Goal: Task Accomplishment & Management: Manage account settings

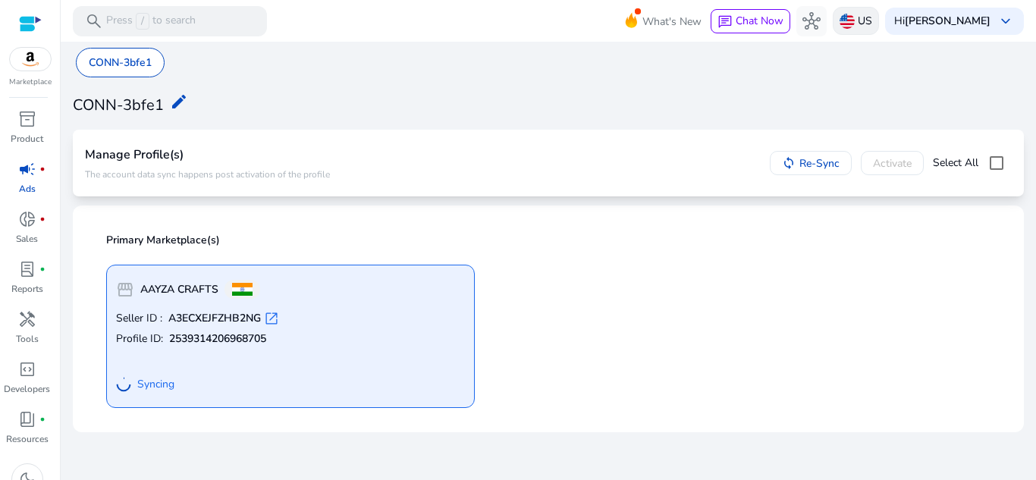
click at [844, 14] on img at bounding box center [846, 21] width 15 height 15
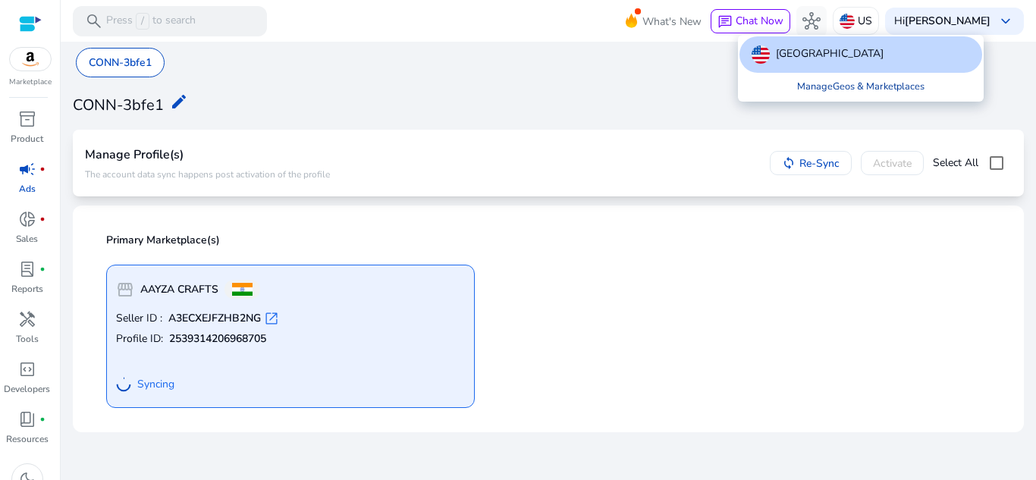
click at [837, 82] on link "Manage Geos & Marketplaces" at bounding box center [861, 86] width 152 height 27
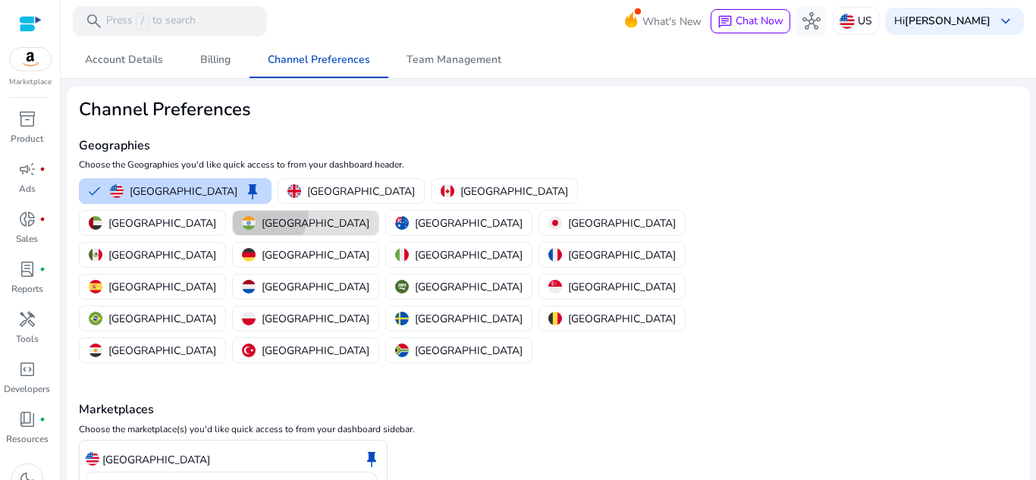
click at [378, 211] on button "[GEOGRAPHIC_DATA]" at bounding box center [306, 223] width 146 height 24
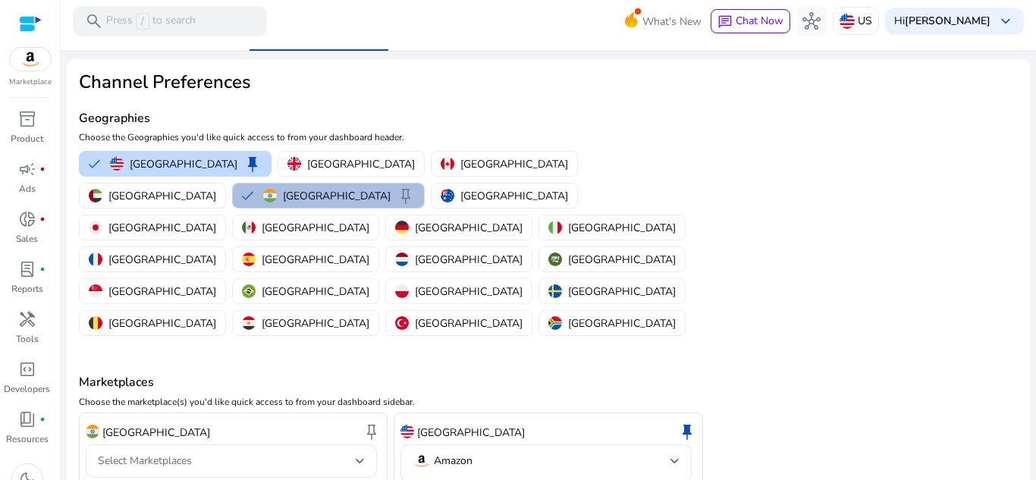
scroll to position [53, 0]
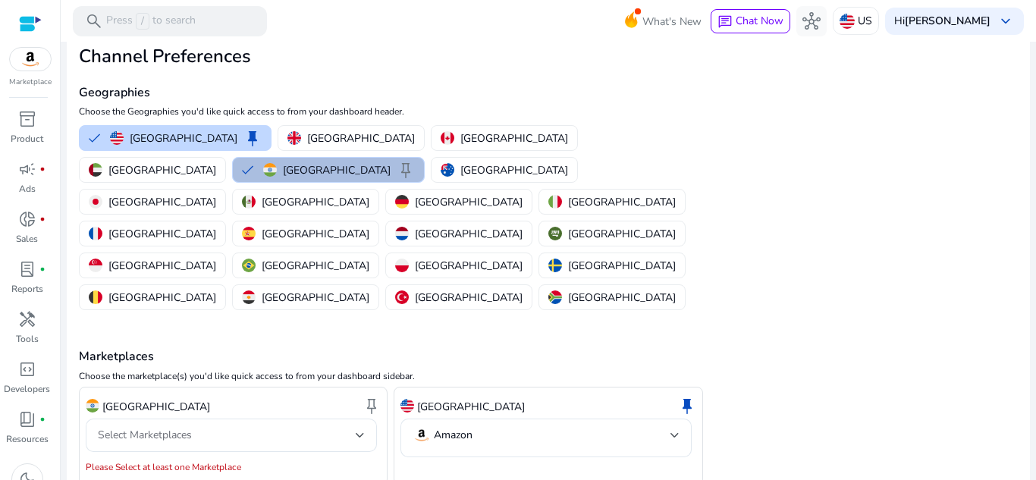
click at [511, 394] on div "United States keep" at bounding box center [547, 407] width 295 height 26
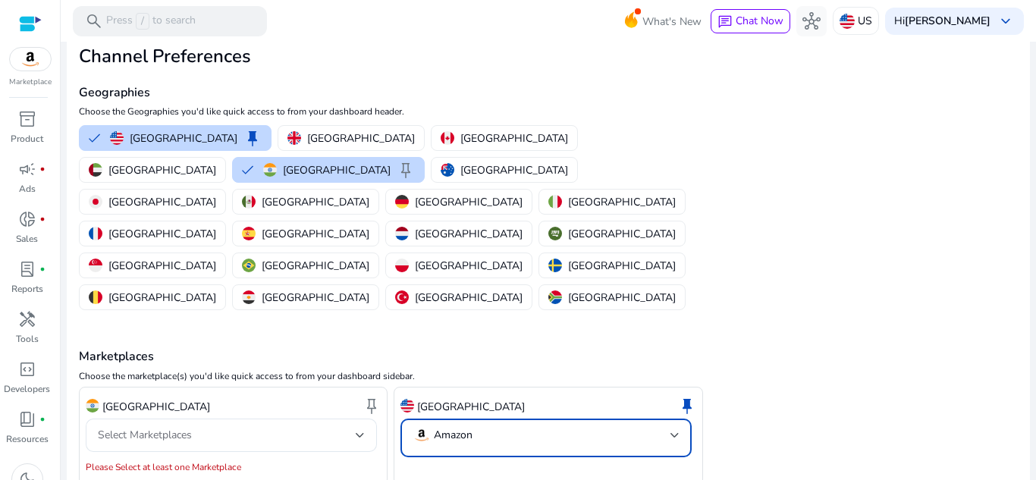
click at [516, 426] on mat-select-trigger "Amazon" at bounding box center [541, 435] width 258 height 18
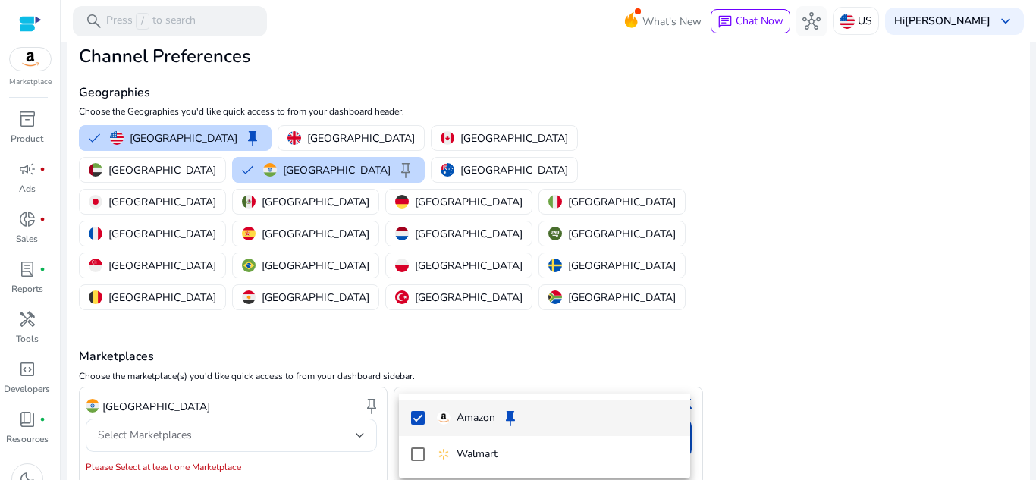
click at [471, 369] on div at bounding box center [518, 240] width 1036 height 480
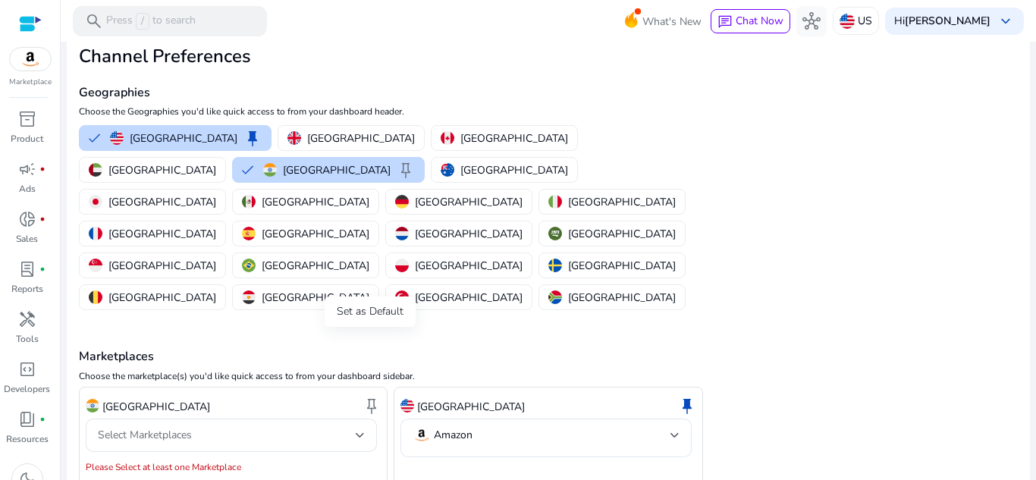
click at [365, 397] on span "keep" at bounding box center [371, 406] width 18 height 18
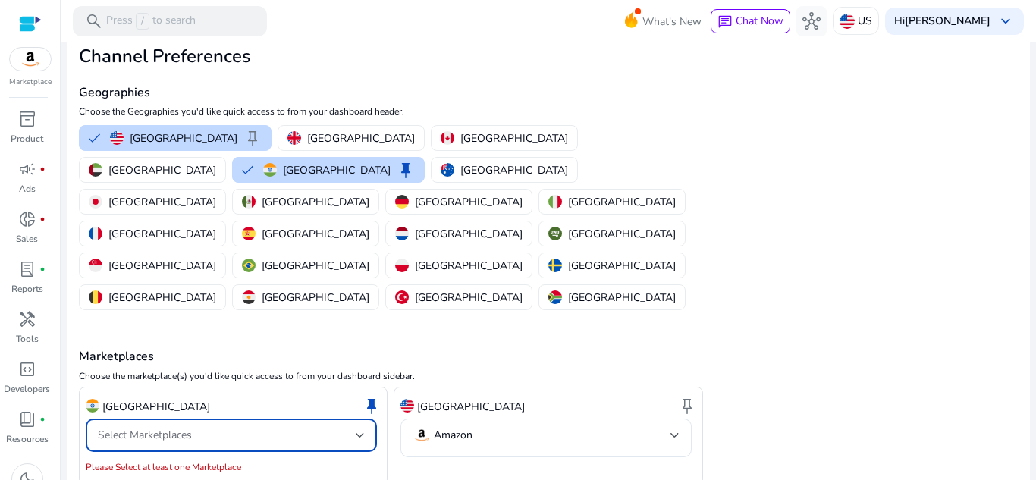
click at [322, 427] on div "Select Marketplaces" at bounding box center [227, 435] width 258 height 17
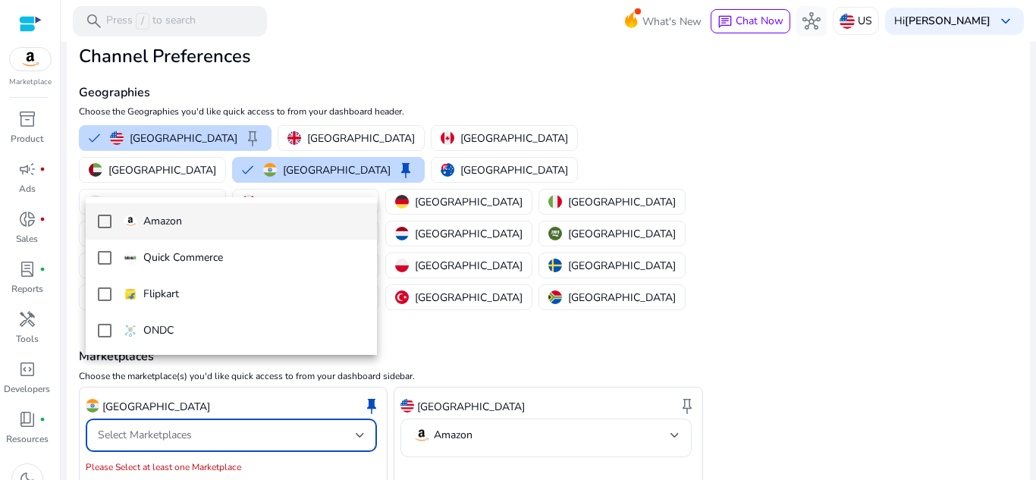
click at [98, 221] on mat-pseudo-checkbox at bounding box center [105, 222] width 14 height 14
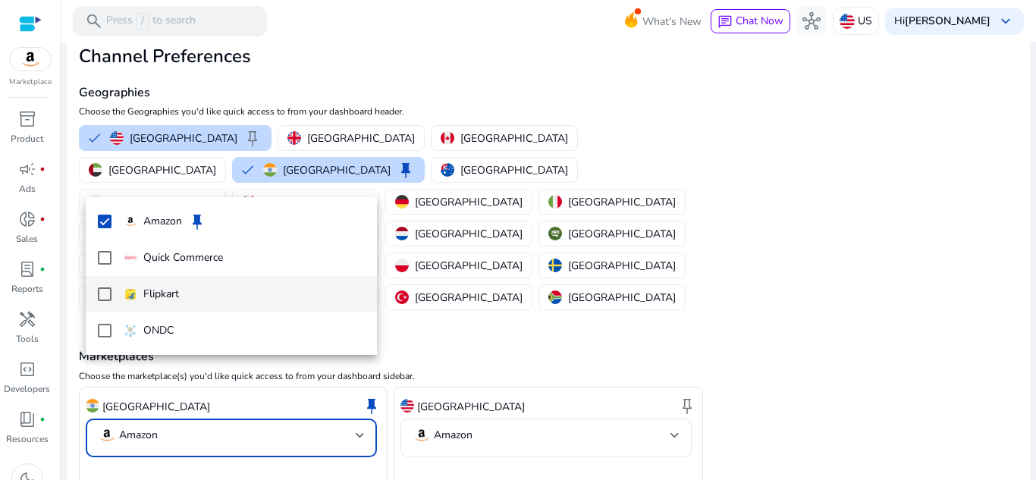
click at [107, 294] on mat-pseudo-checkbox at bounding box center [105, 294] width 14 height 14
click at [634, 366] on div at bounding box center [518, 240] width 1036 height 480
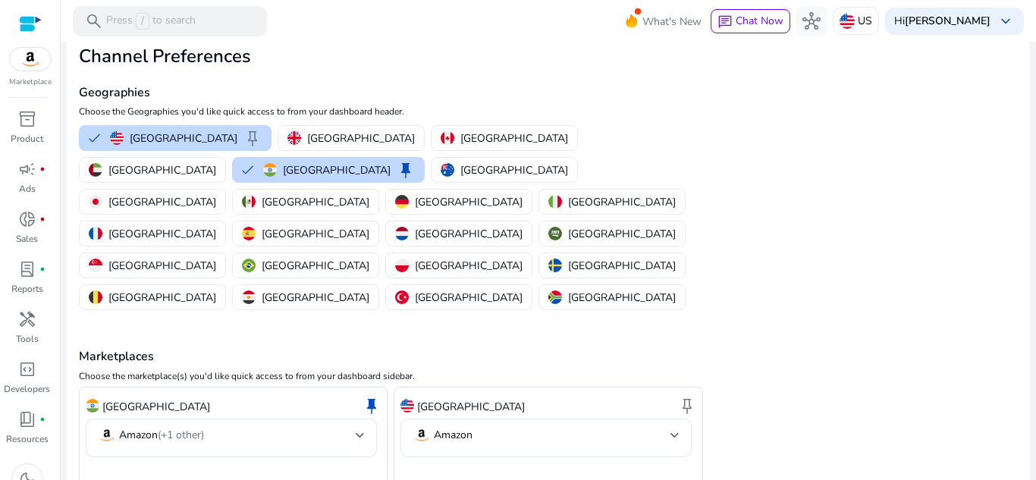
click at [605, 426] on mat-select-trigger "Amazon" at bounding box center [541, 435] width 258 height 18
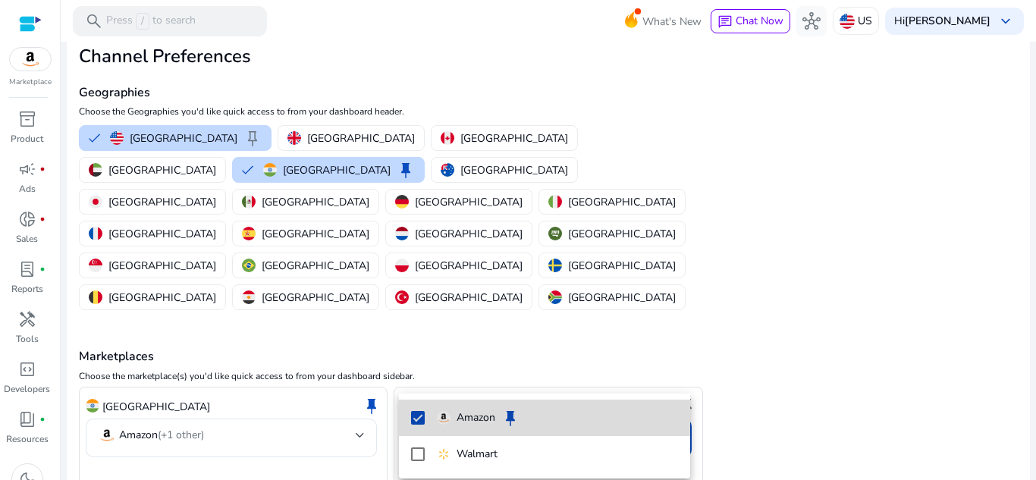
click at [423, 421] on mat-pseudo-checkbox at bounding box center [418, 418] width 14 height 14
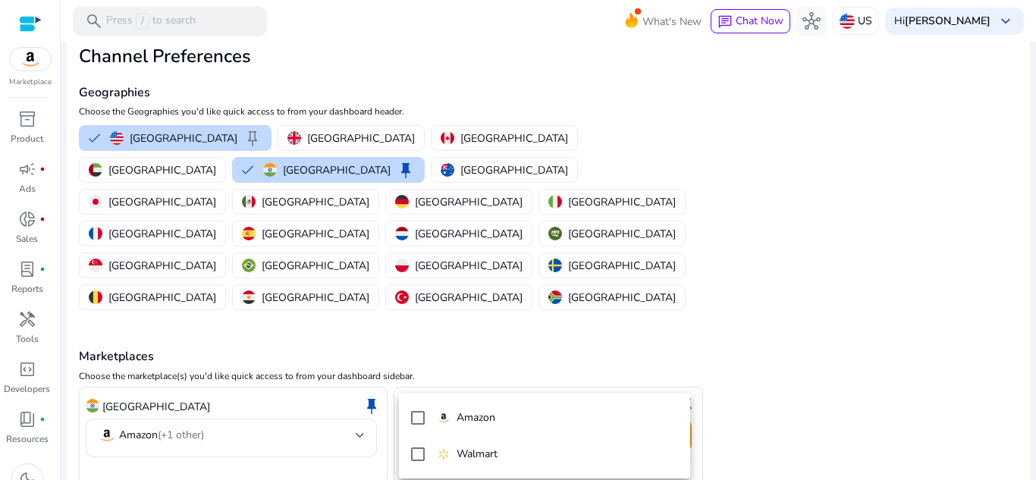
click at [296, 381] on div at bounding box center [518, 240] width 1036 height 480
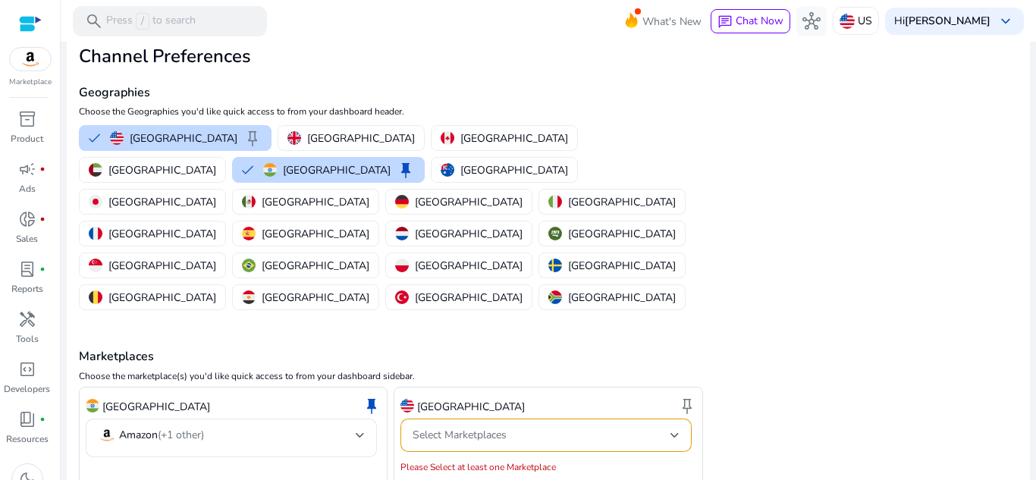
click at [255, 421] on div "India keep Amazon (+1 other)" at bounding box center [233, 436] width 309 height 99
click at [284, 426] on mat-select-trigger "Amazon (+1 other)" at bounding box center [227, 435] width 258 height 18
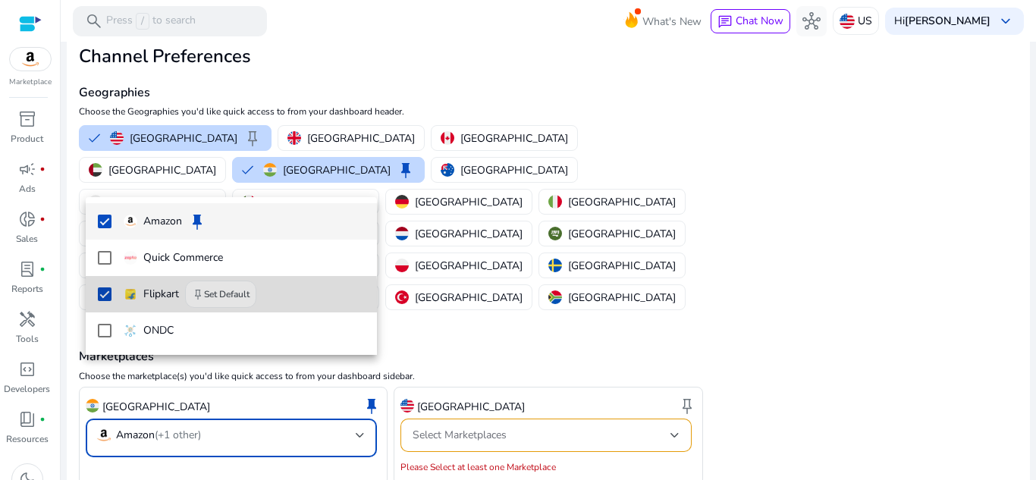
click at [108, 300] on mat-pseudo-checkbox at bounding box center [105, 294] width 14 height 14
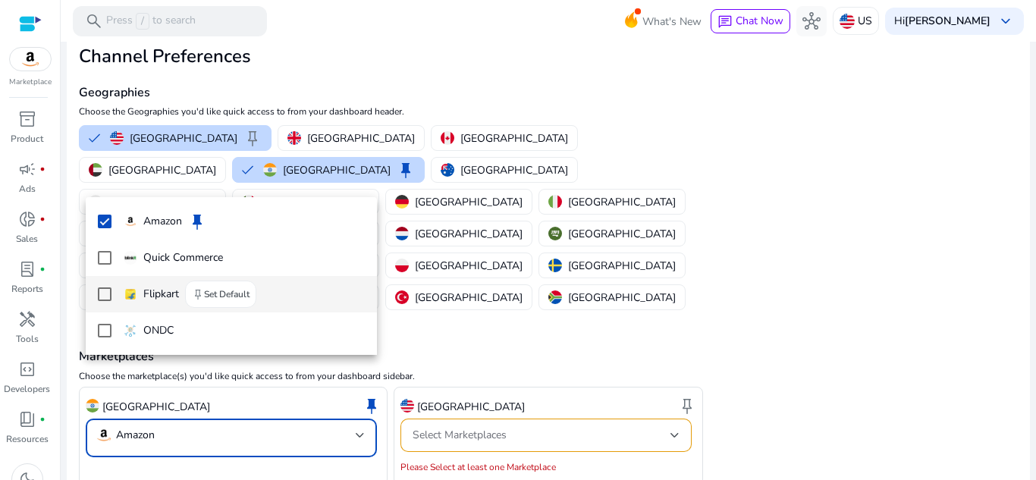
click at [108, 300] on mat-pseudo-checkbox at bounding box center [105, 294] width 14 height 14
click at [218, 393] on div at bounding box center [518, 240] width 1036 height 480
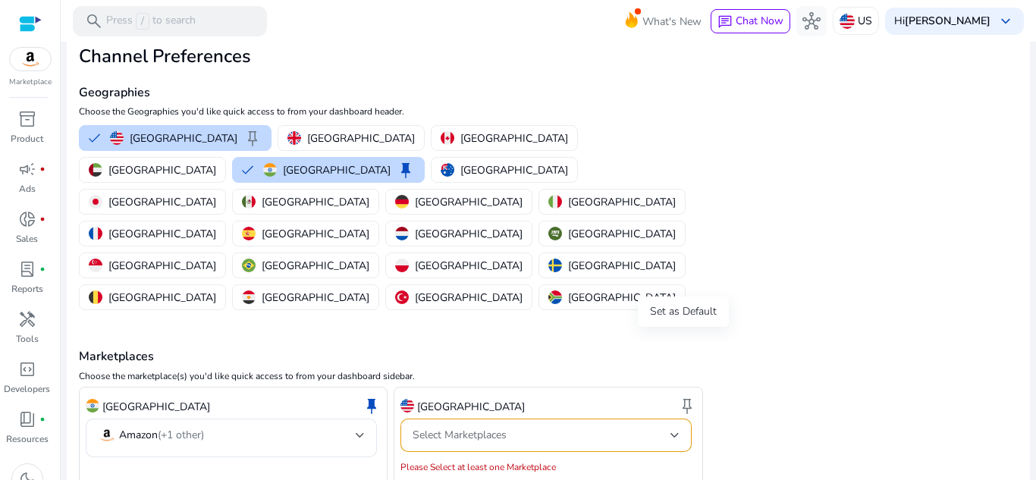
click at [682, 397] on span "keep" at bounding box center [687, 406] width 18 height 18
click at [365, 397] on span "keep" at bounding box center [371, 406] width 18 height 18
click at [375, 463] on mat-error at bounding box center [233, 470] width 295 height 15
click at [412, 428] on span "Select Marketplaces" at bounding box center [459, 435] width 94 height 14
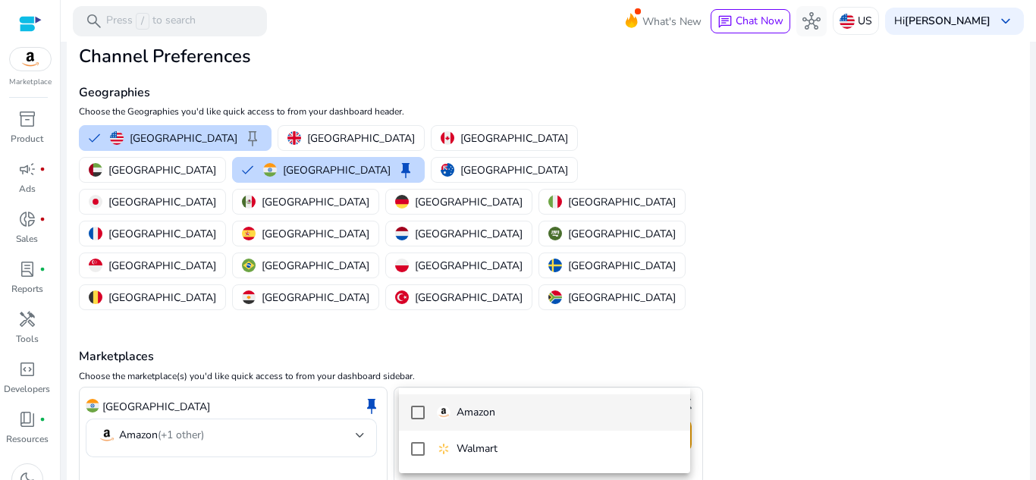
click at [412, 416] on mat-pseudo-checkbox at bounding box center [418, 413] width 14 height 14
click at [282, 425] on div at bounding box center [518, 240] width 1036 height 480
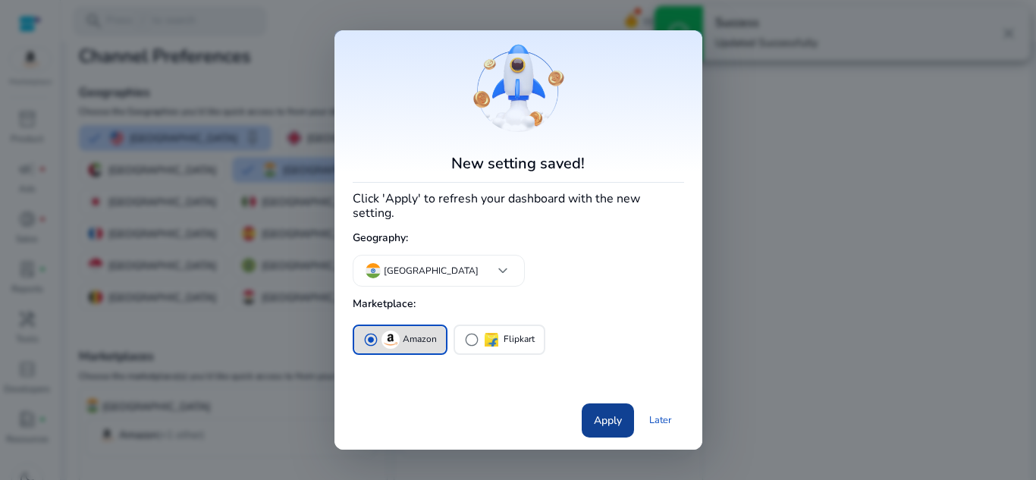
click at [613, 416] on span "Apply" at bounding box center [608, 420] width 28 height 16
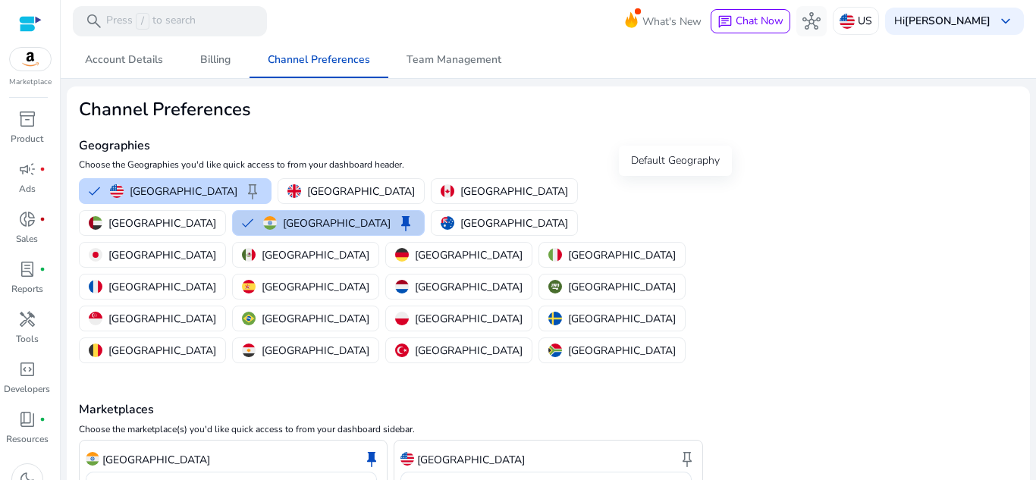
click at [415, 214] on span "keep" at bounding box center [406, 223] width 18 height 18
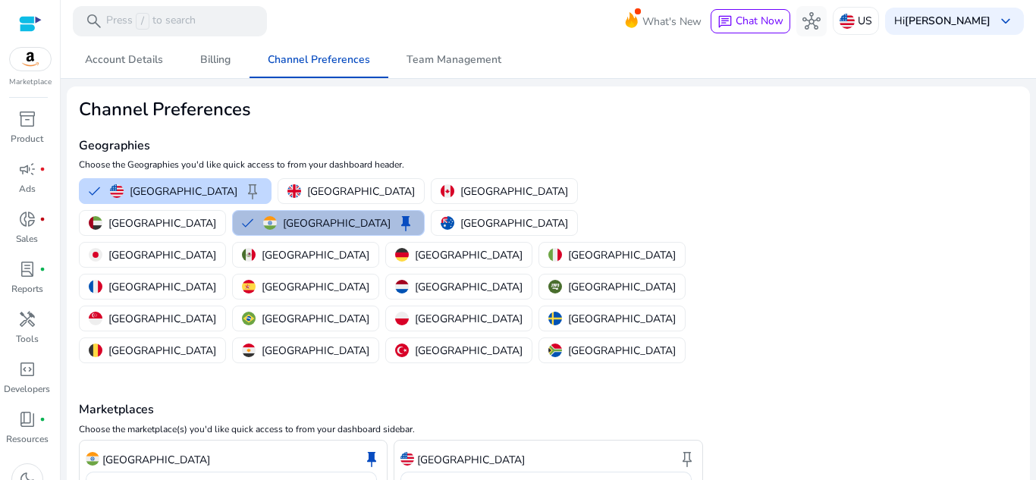
click at [415, 214] on span "keep" at bounding box center [406, 223] width 18 height 18
click at [424, 211] on button "India keep" at bounding box center [328, 223] width 191 height 24
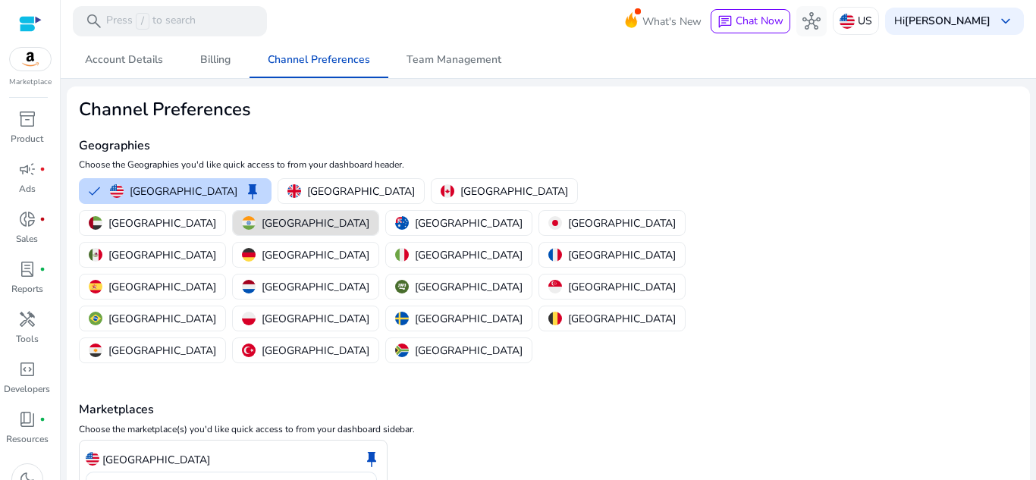
click at [378, 211] on button "[GEOGRAPHIC_DATA]" at bounding box center [306, 223] width 146 height 24
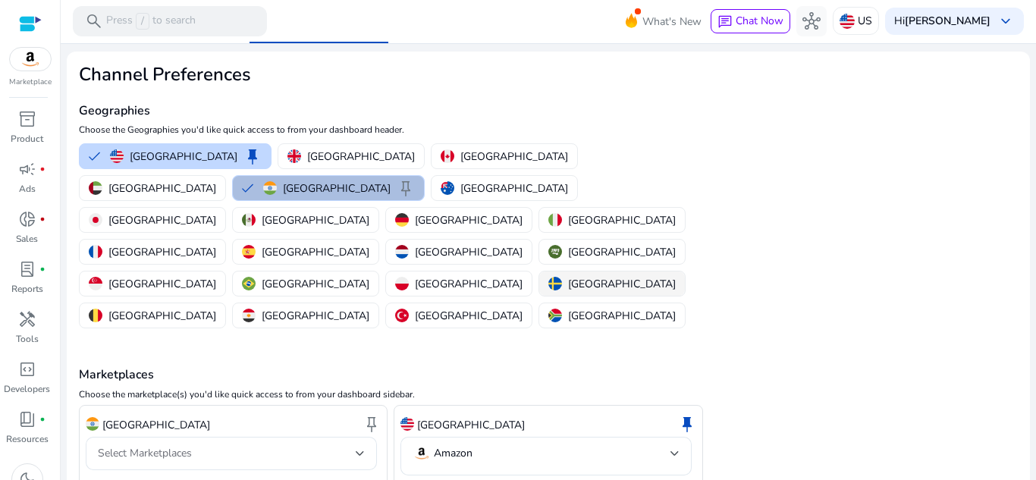
scroll to position [53, 0]
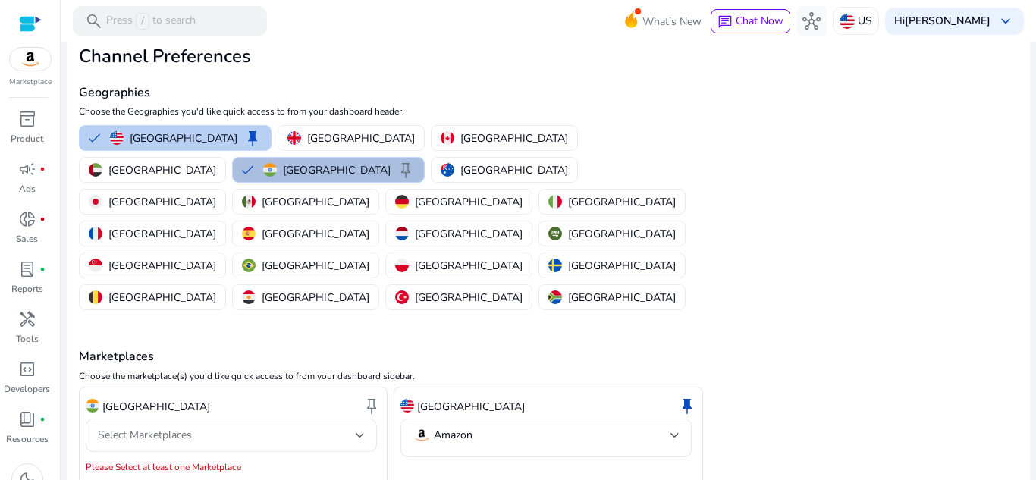
click at [190, 144] on p "United States" at bounding box center [184, 138] width 108 height 16
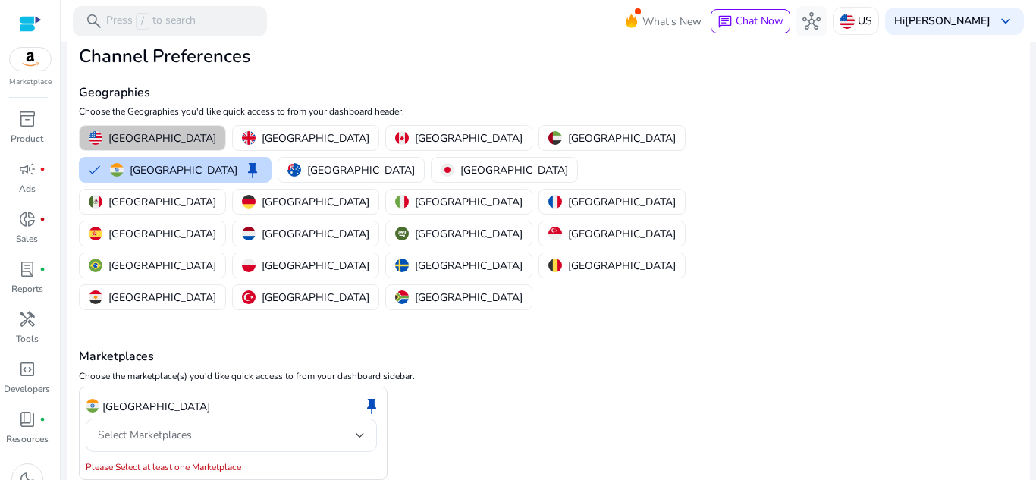
scroll to position [48, 0]
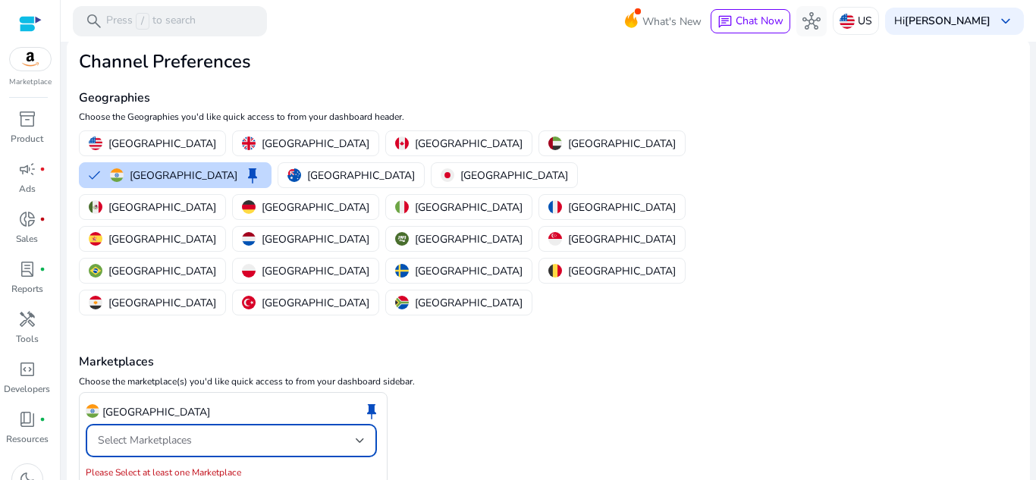
click at [222, 432] on div "Select Marketplaces" at bounding box center [227, 440] width 258 height 17
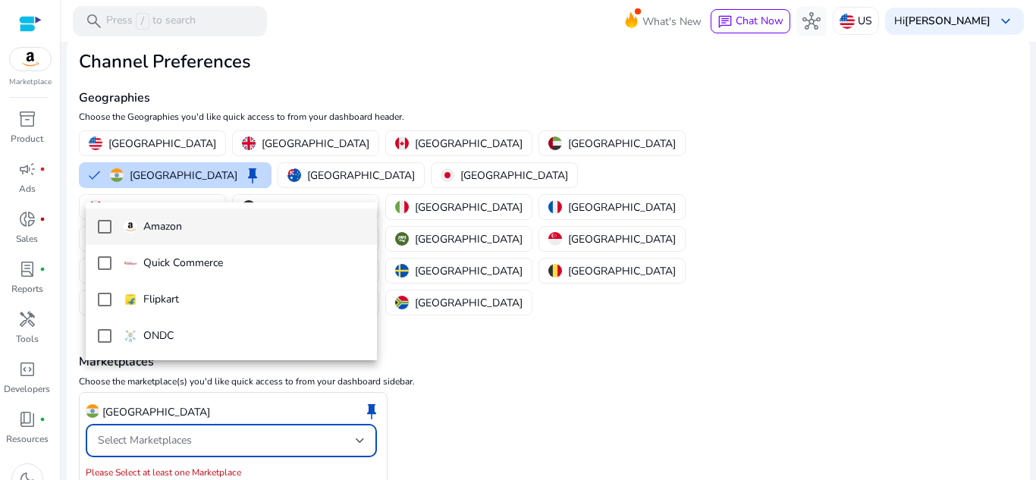
click at [108, 225] on mat-pseudo-checkbox at bounding box center [105, 227] width 14 height 14
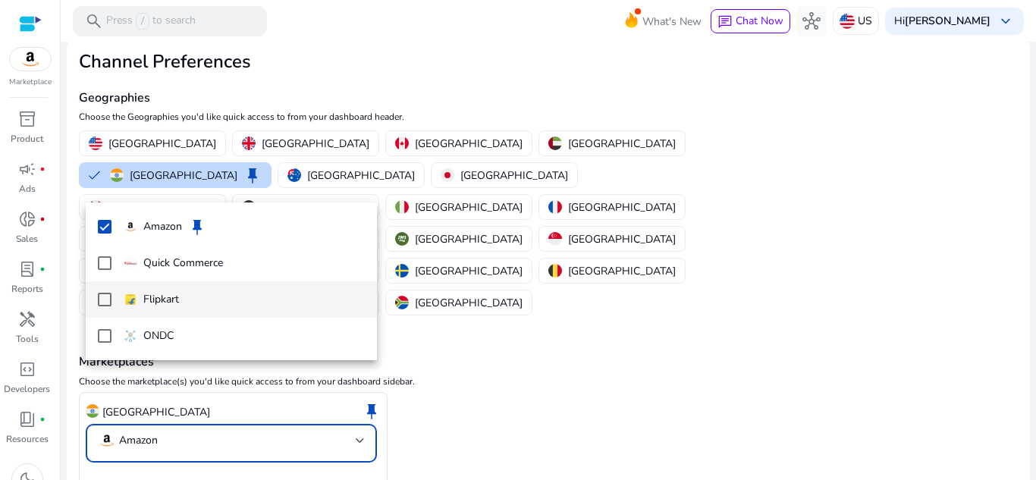
click at [103, 307] on mat-option "Flipkart" at bounding box center [231, 299] width 291 height 36
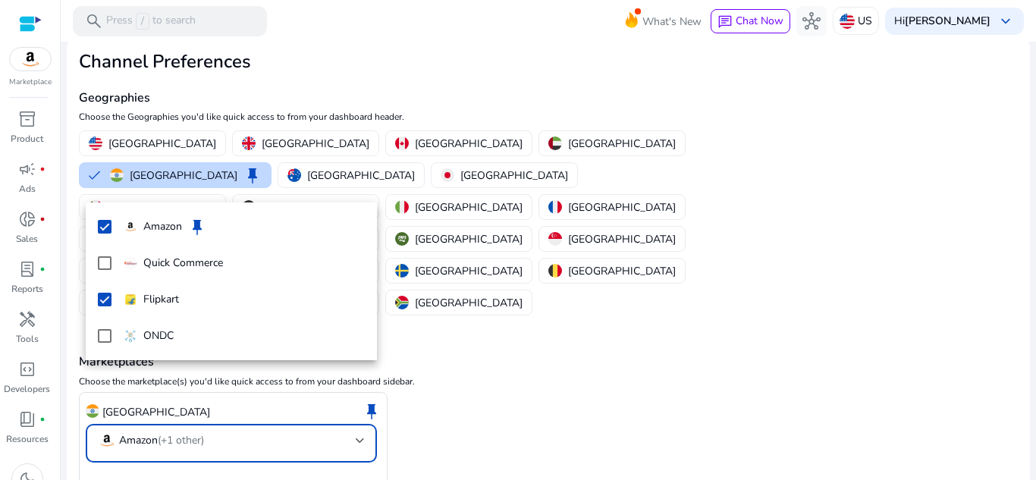
click at [133, 449] on div at bounding box center [518, 240] width 1036 height 480
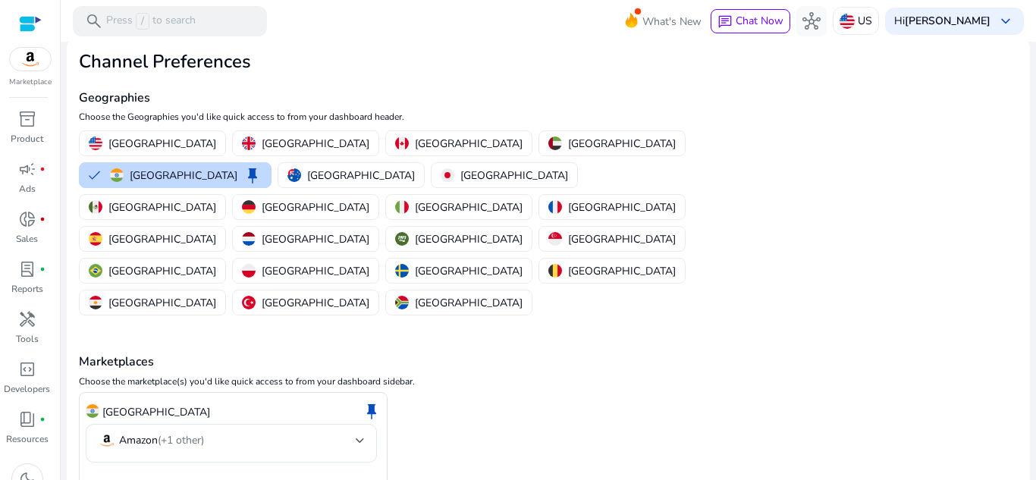
scroll to position [0, 0]
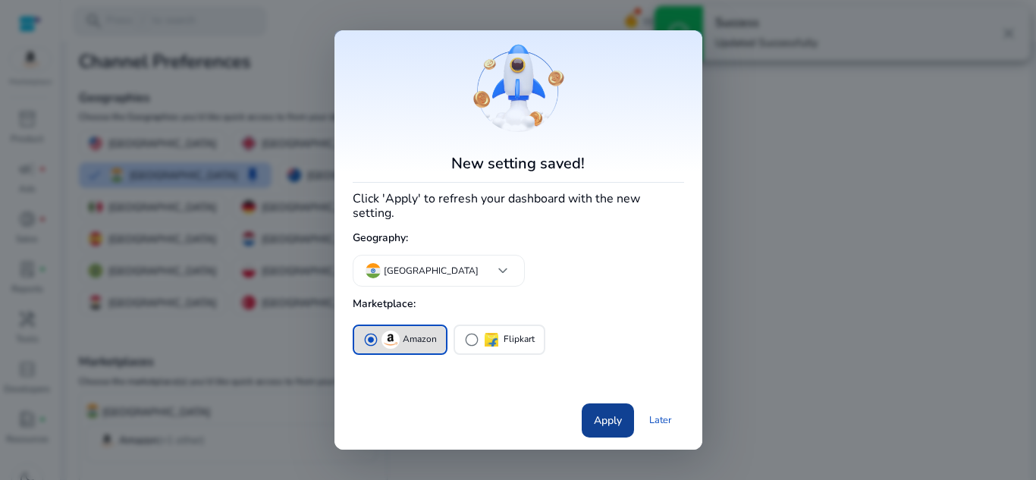
click at [624, 413] on span at bounding box center [608, 420] width 52 height 36
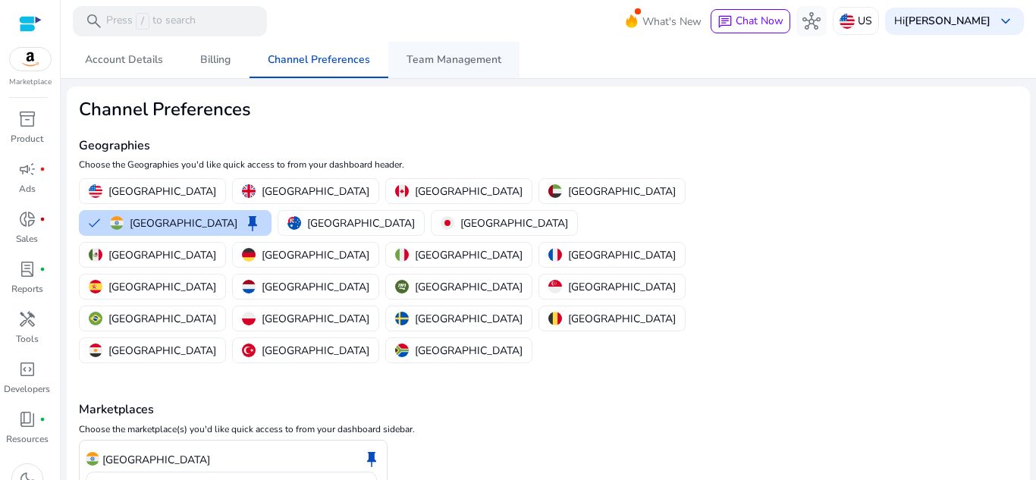
click at [439, 59] on span "Team Management" at bounding box center [453, 60] width 95 height 11
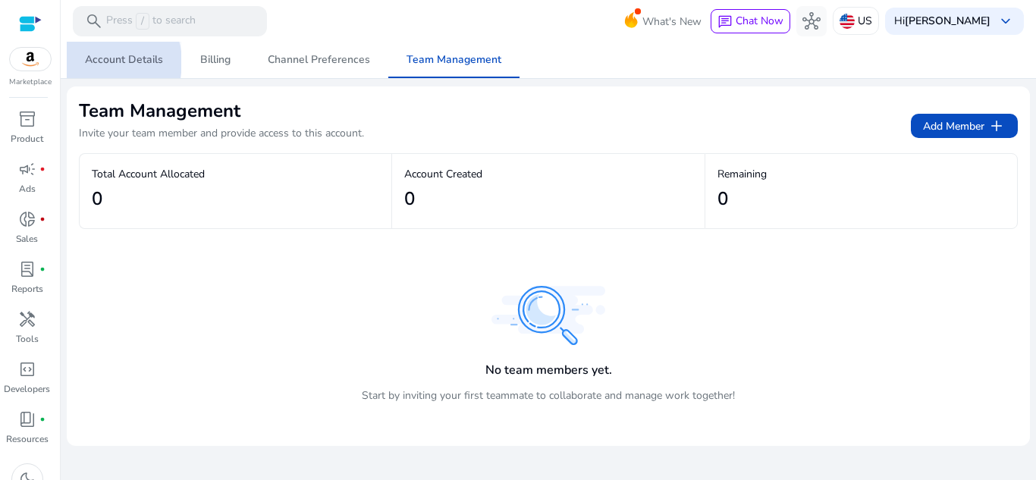
click at [102, 62] on span "Account Details" at bounding box center [124, 60] width 78 height 11
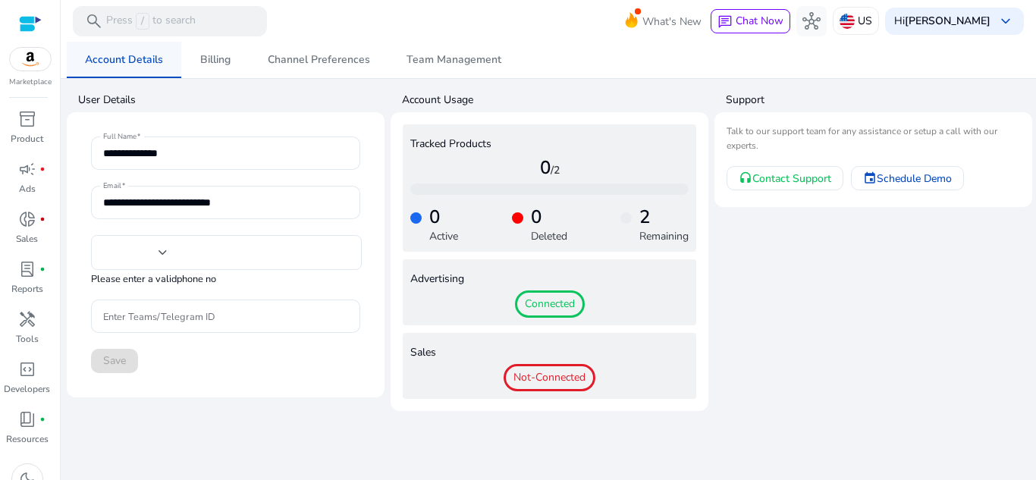
type input "***"
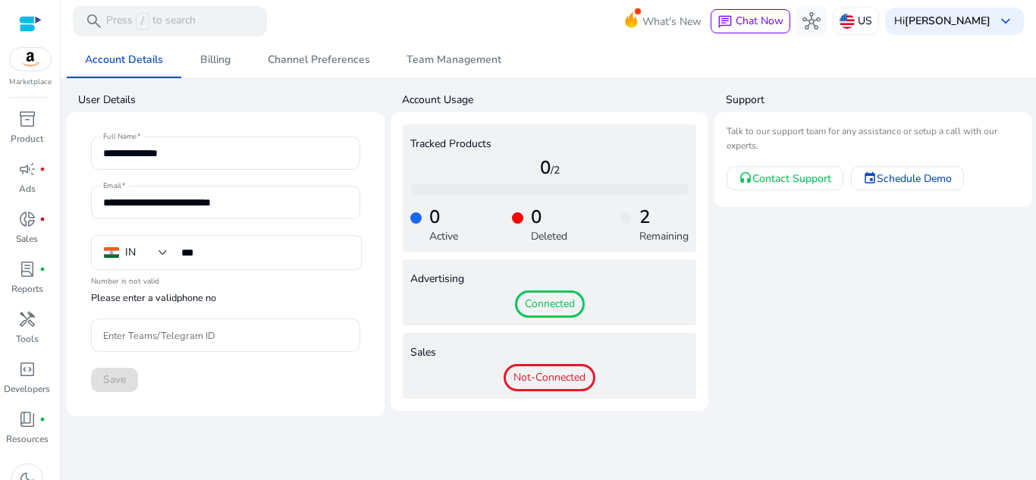
click at [564, 311] on span "Connected" at bounding box center [550, 303] width 70 height 27
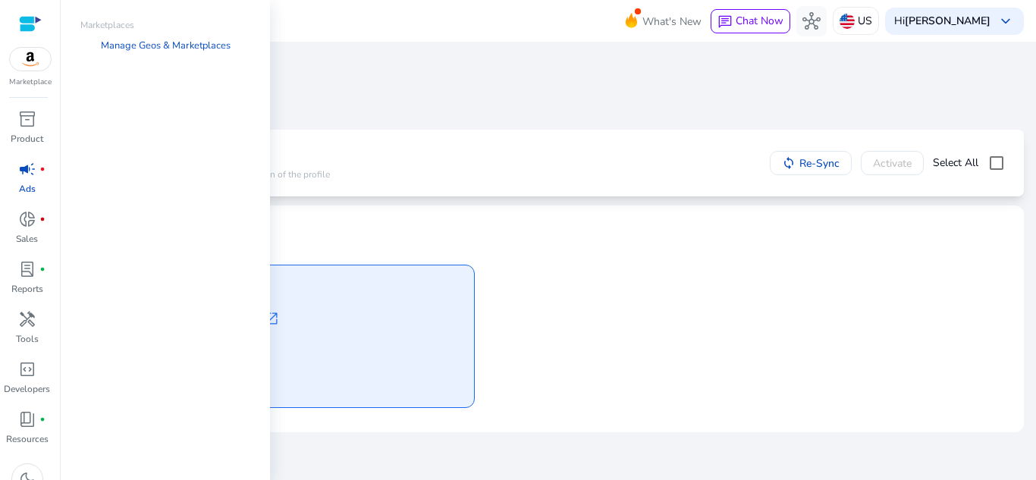
click at [38, 67] on img at bounding box center [30, 59] width 41 height 23
click at [130, 46] on link "Manage Geos & Marketplaces" at bounding box center [166, 45] width 154 height 27
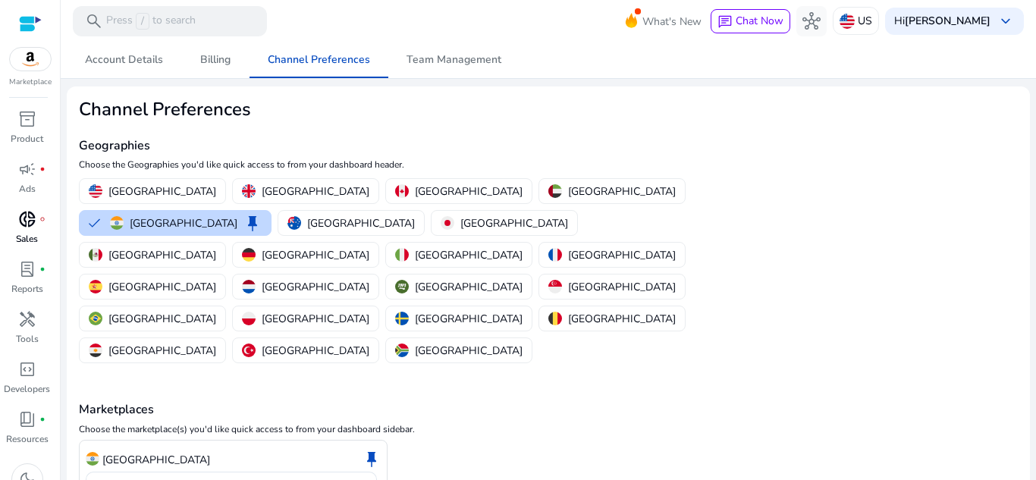
click at [31, 236] on p "Sales" at bounding box center [27, 239] width 22 height 14
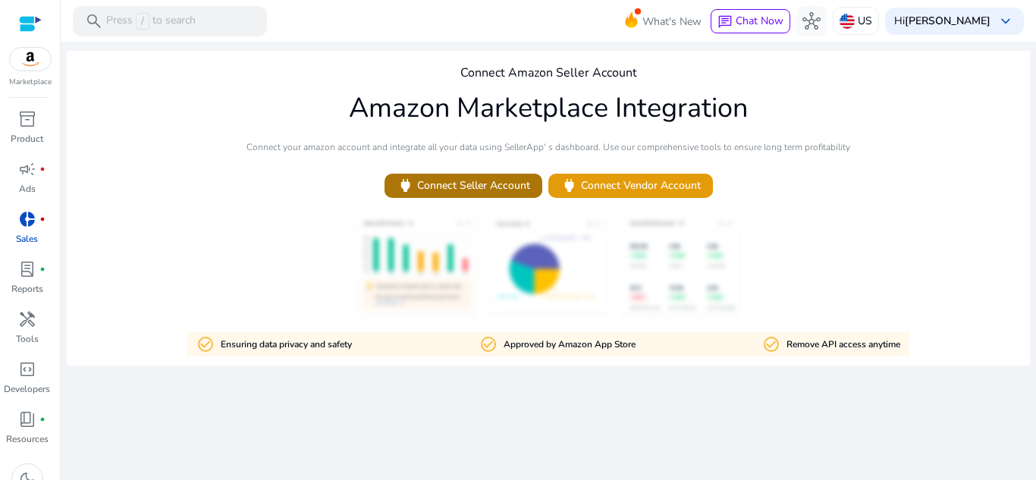
click at [425, 184] on span "power Connect Seller Account" at bounding box center [463, 185] width 133 height 17
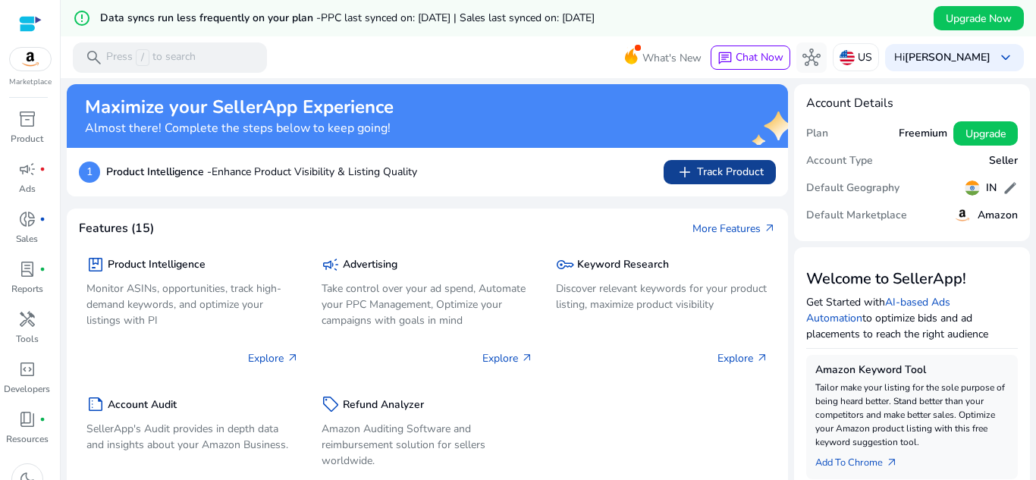
click at [719, 178] on span "add Track Product" at bounding box center [720, 172] width 88 height 18
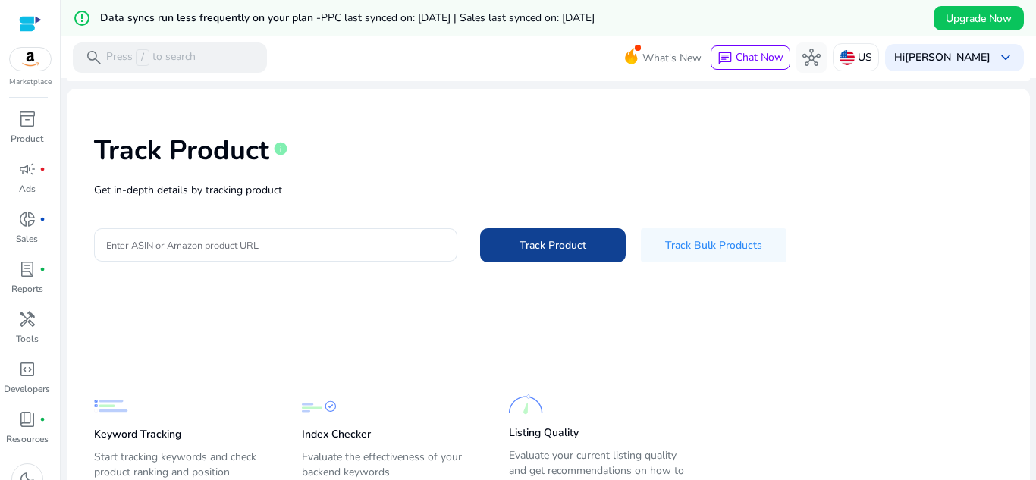
scroll to position [105, 0]
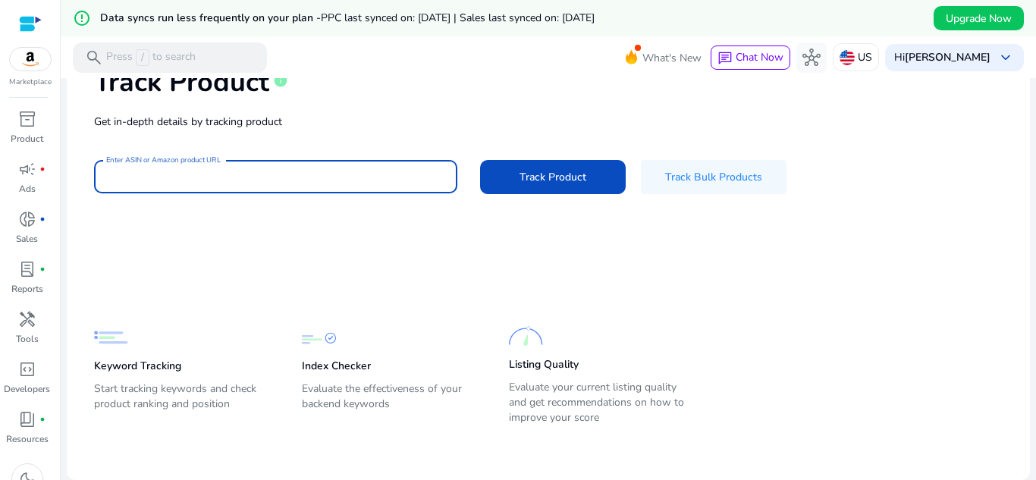
paste input "*******"
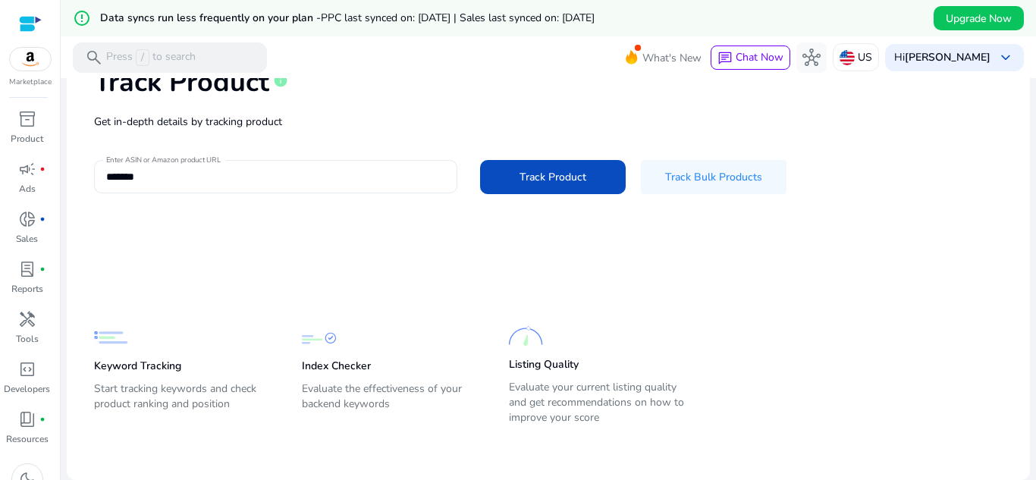
drag, startPoint x: 336, startPoint y: 199, endPoint x: 105, endPoint y: 187, distance: 230.9
click at [95, 191] on div "Track Product info Get in-depth details by tracking product Enter ASIN or Amazo…" at bounding box center [548, 129] width 939 height 192
click at [264, 180] on input "*******" at bounding box center [275, 176] width 339 height 17
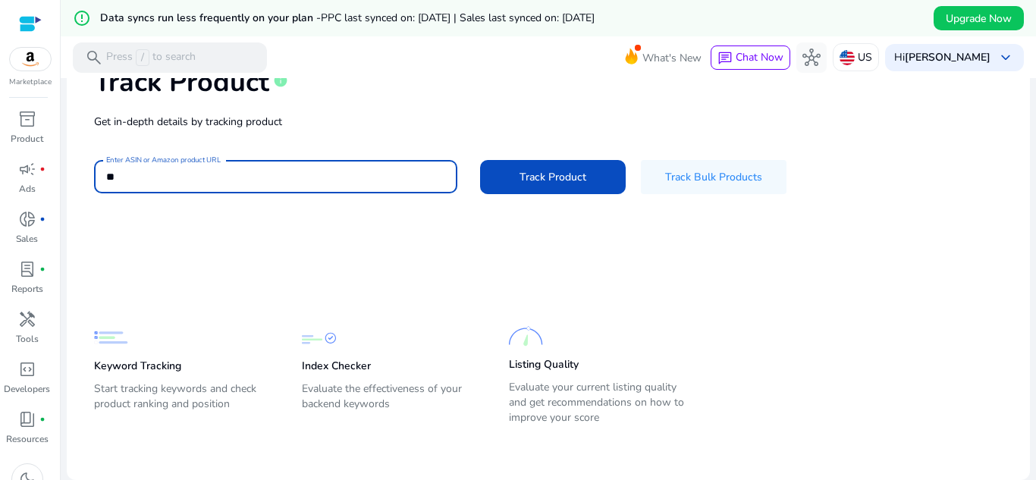
type input "*"
paste input "**********"
type input "**********"
click at [480, 160] on button "Track Product" at bounding box center [553, 177] width 146 height 34
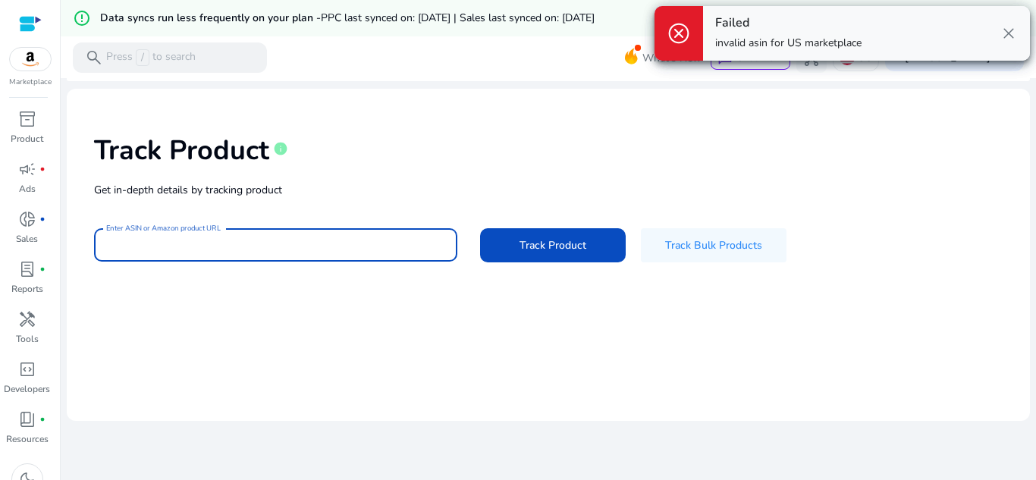
scroll to position [36, 0]
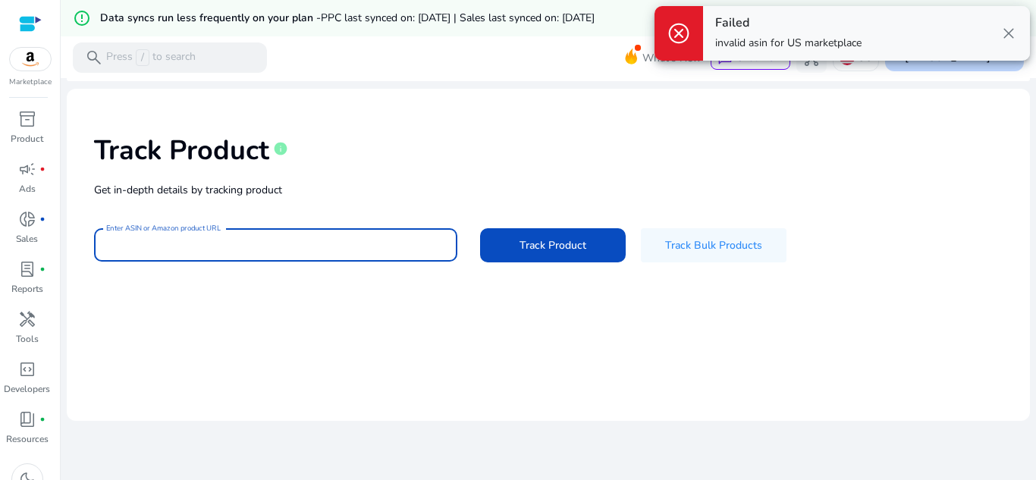
drag, startPoint x: 1009, startPoint y: 36, endPoint x: 943, endPoint y: 56, distance: 69.8
click at [1009, 35] on span "close" at bounding box center [1008, 33] width 18 height 18
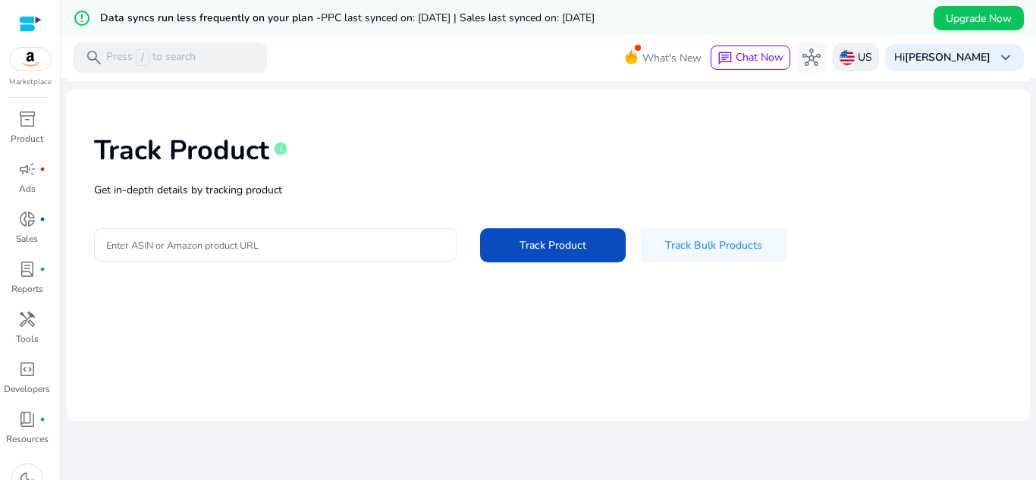
click at [863, 57] on p "US" at bounding box center [865, 57] width 14 height 27
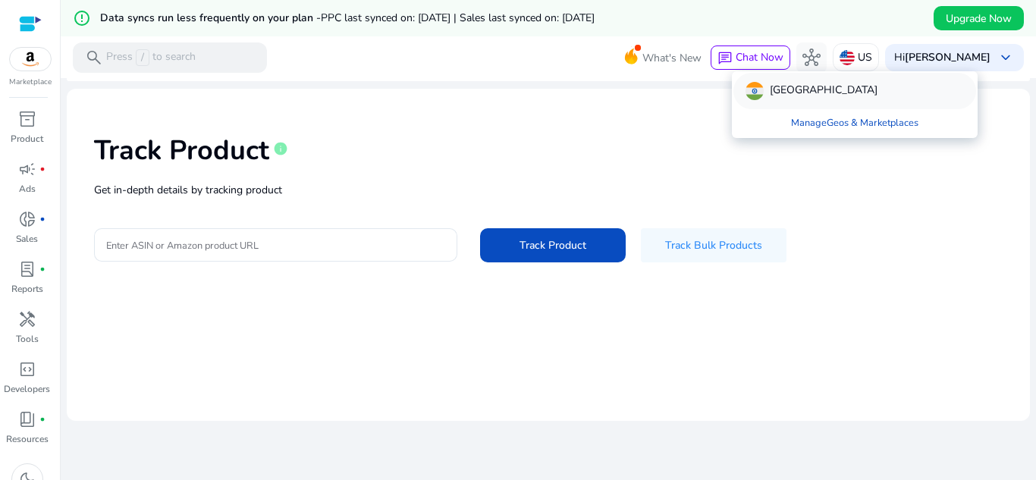
click at [775, 93] on p "[GEOGRAPHIC_DATA]" at bounding box center [824, 91] width 108 height 18
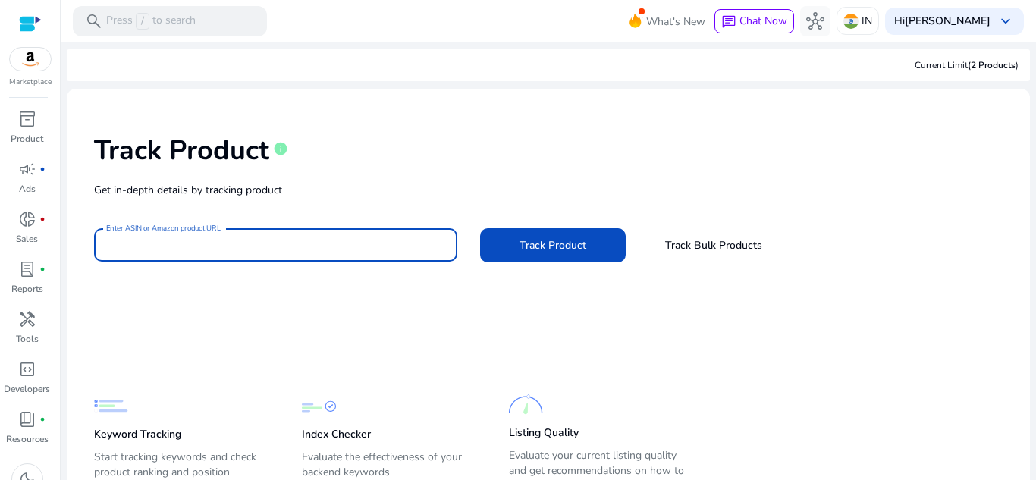
paste input "**********"
type input "**********"
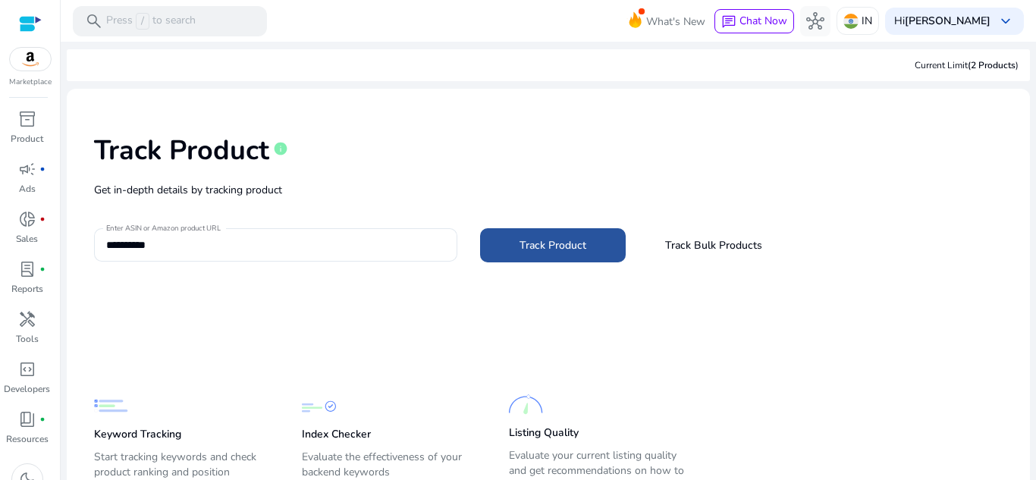
click at [537, 254] on span at bounding box center [553, 245] width 146 height 36
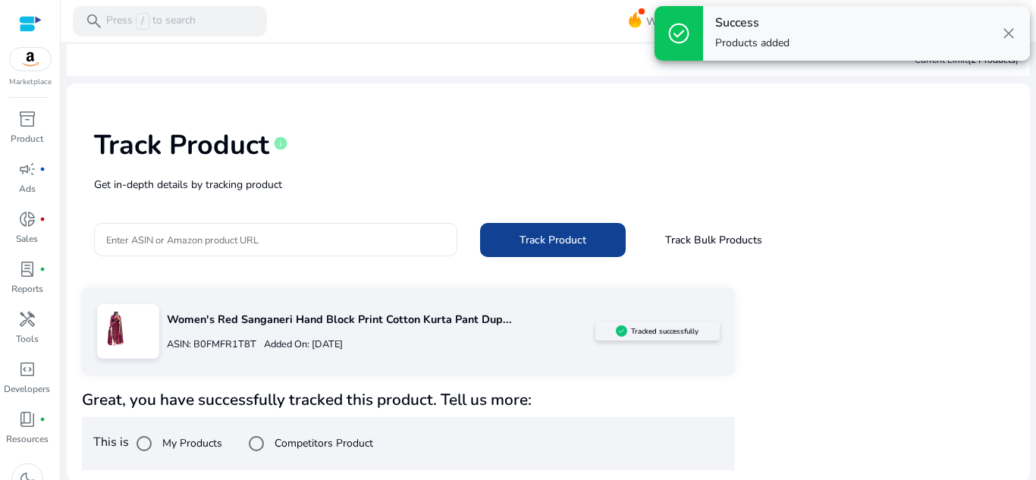
scroll to position [7, 0]
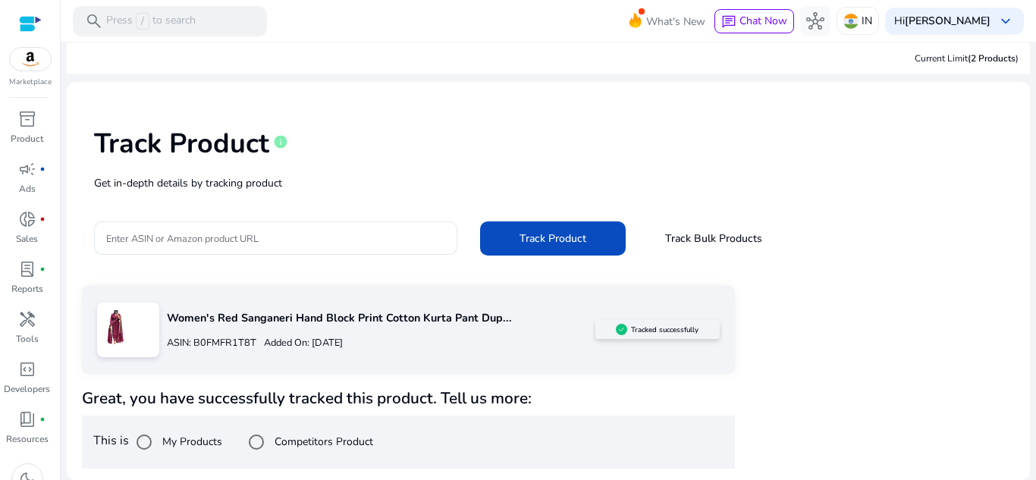
click at [926, 225] on div "Enter ASIN or Amazon product URL Track Product Track Bulk Products" at bounding box center [548, 238] width 908 height 34
click at [968, 64] on span "(2 Products" at bounding box center [992, 58] width 48 height 12
click at [33, 131] on link "inventory_2 Product" at bounding box center [27, 132] width 54 height 50
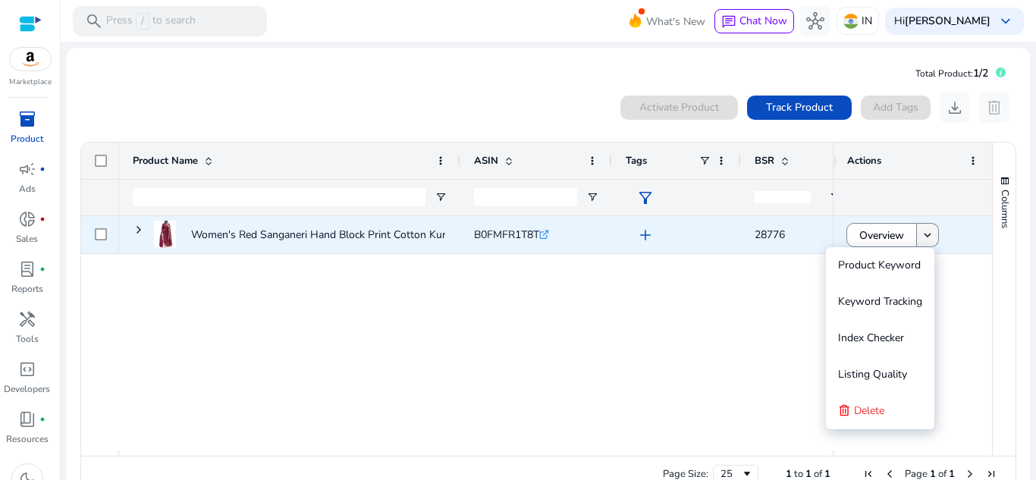
click at [925, 242] on mat-icon "keyboard_arrow_down" at bounding box center [928, 235] width 14 height 14
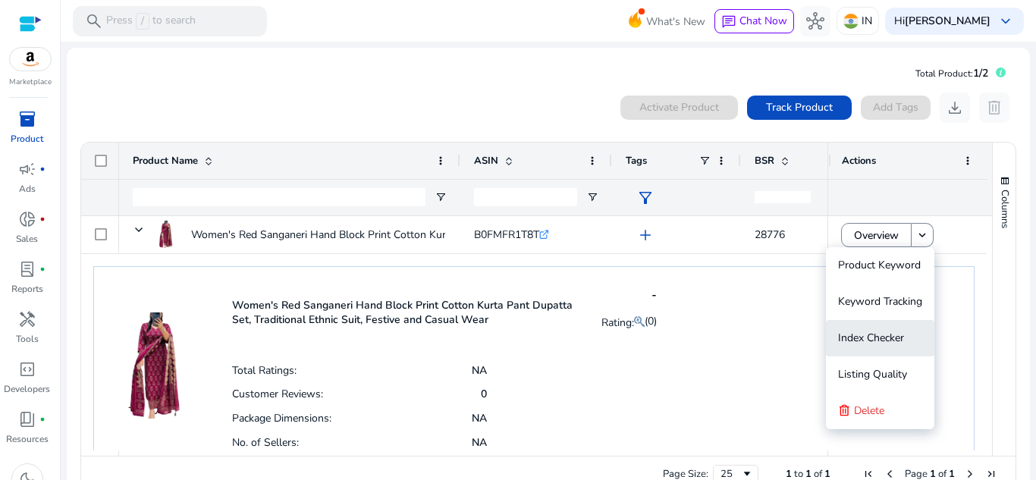
click at [867, 337] on span "Index Checker" at bounding box center [871, 338] width 66 height 14
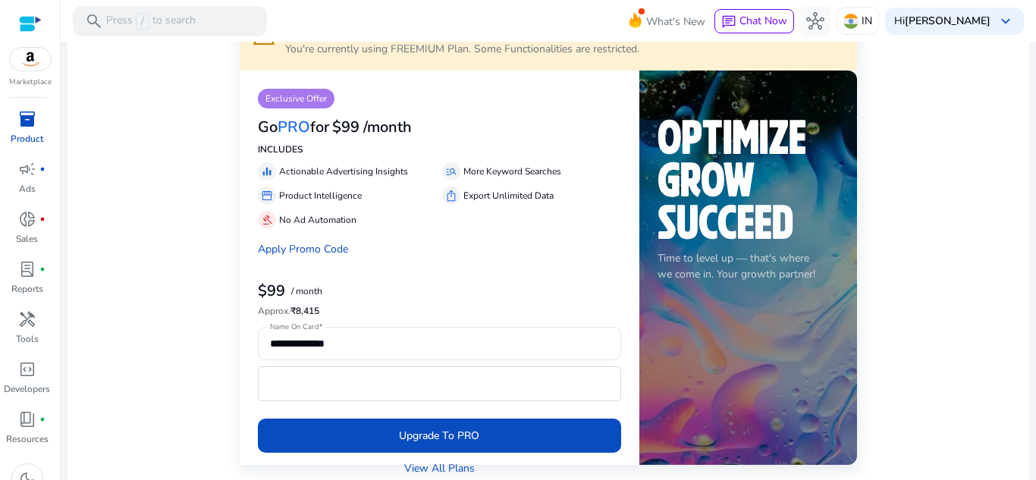
scroll to position [227, 0]
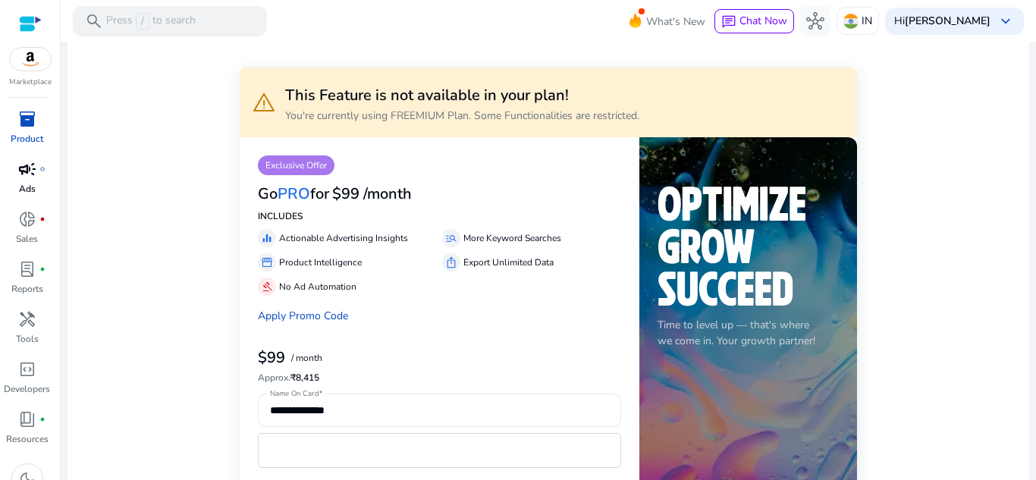
click at [28, 164] on span "campaign" at bounding box center [27, 169] width 18 height 18
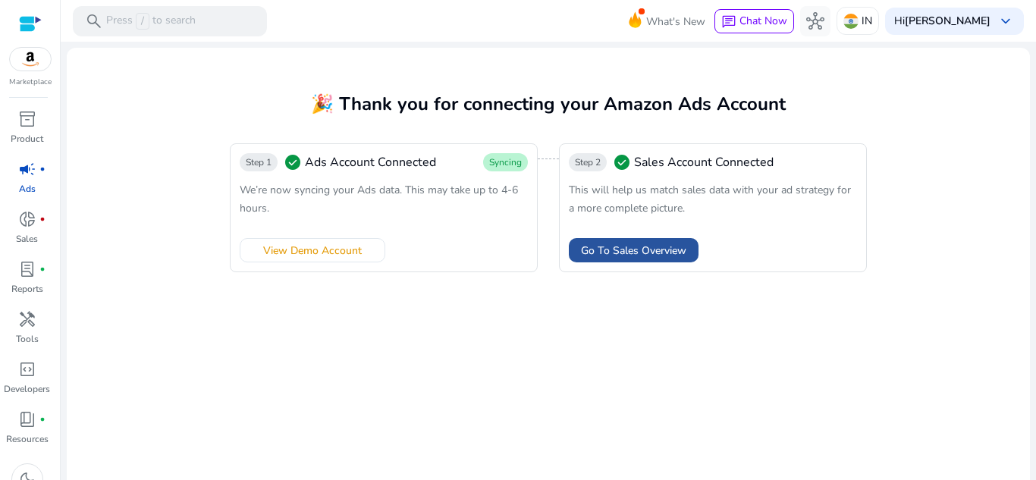
click at [599, 256] on span "Go To Sales Overview" at bounding box center [633, 251] width 105 height 16
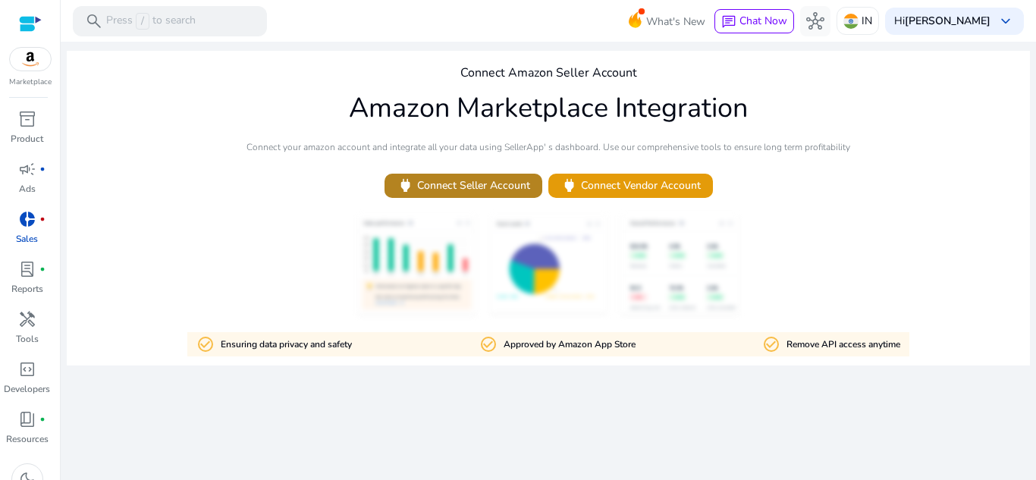
click at [478, 193] on span "power Connect Seller Account" at bounding box center [463, 185] width 133 height 17
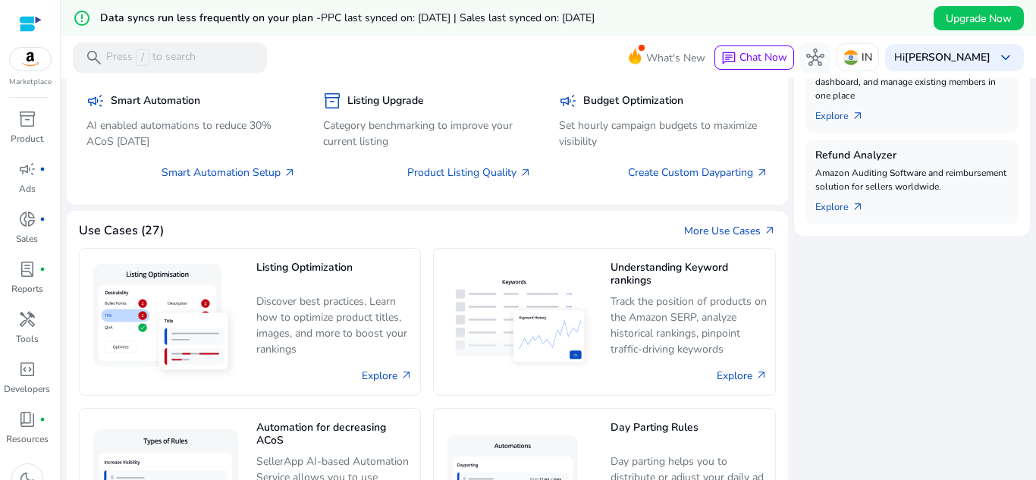
scroll to position [531, 0]
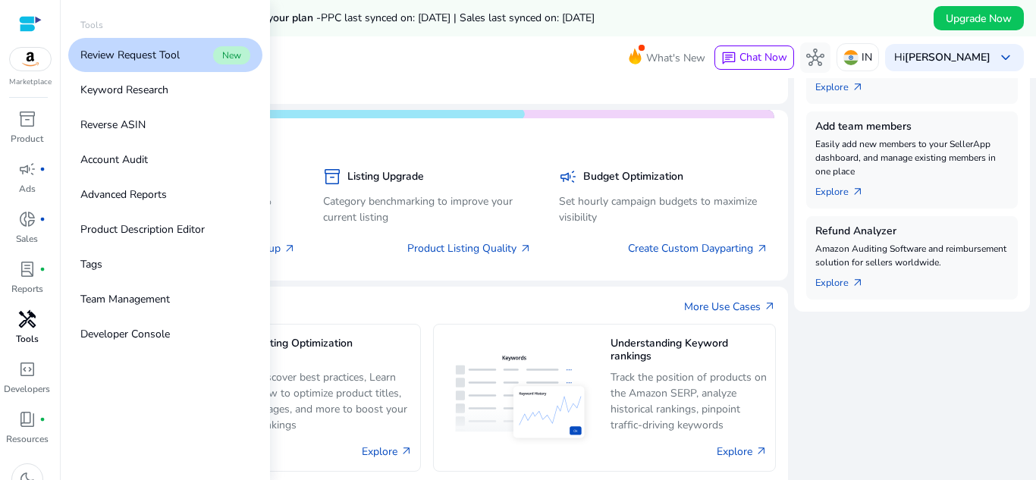
click at [19, 336] on p "Tools" at bounding box center [27, 339] width 23 height 14
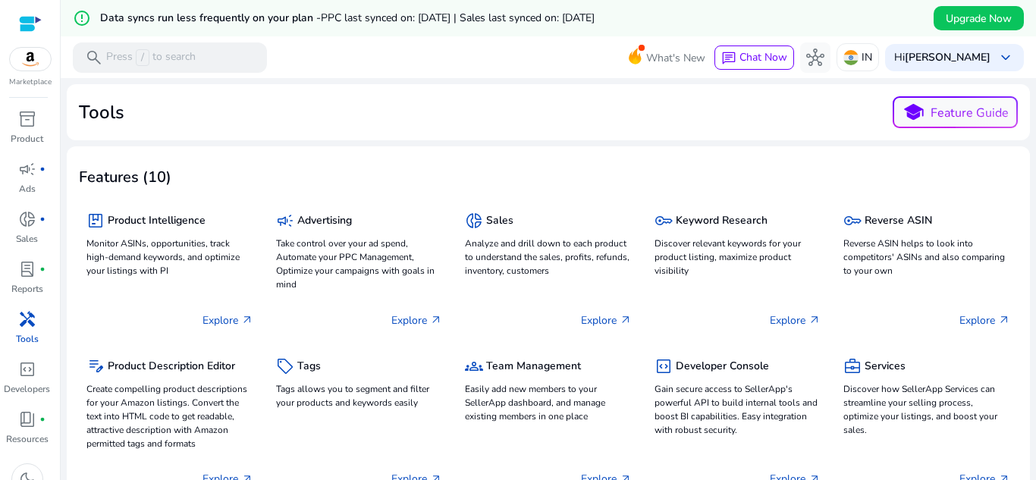
click at [35, 54] on img at bounding box center [30, 59] width 41 height 23
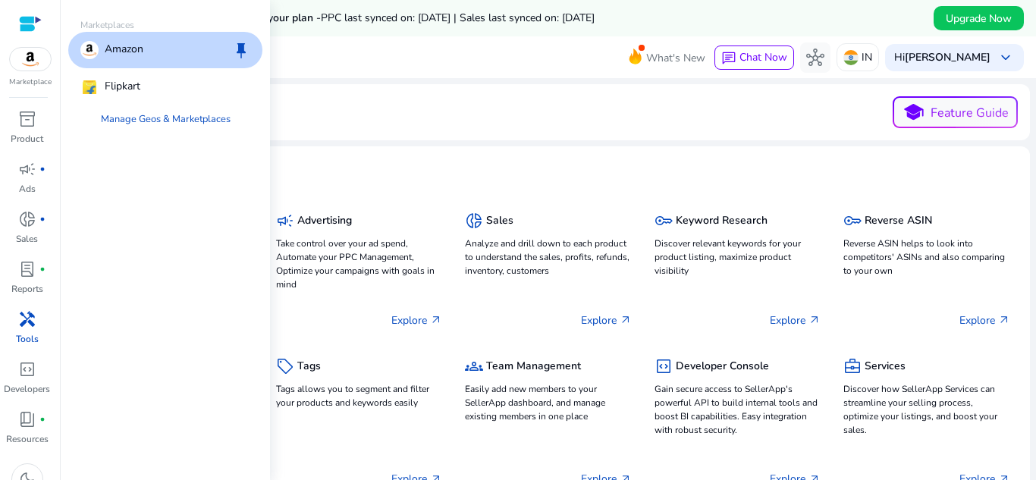
click at [192, 42] on div "Amazon keep" at bounding box center [165, 50] width 194 height 36
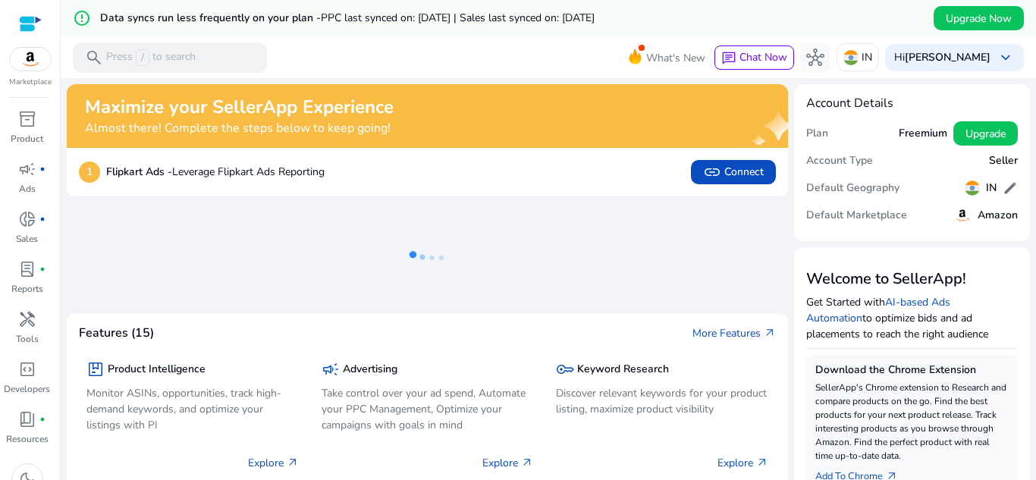
click at [36, 27] on div at bounding box center [30, 23] width 23 height 17
click at [734, 174] on span "link Connect" at bounding box center [733, 172] width 61 height 18
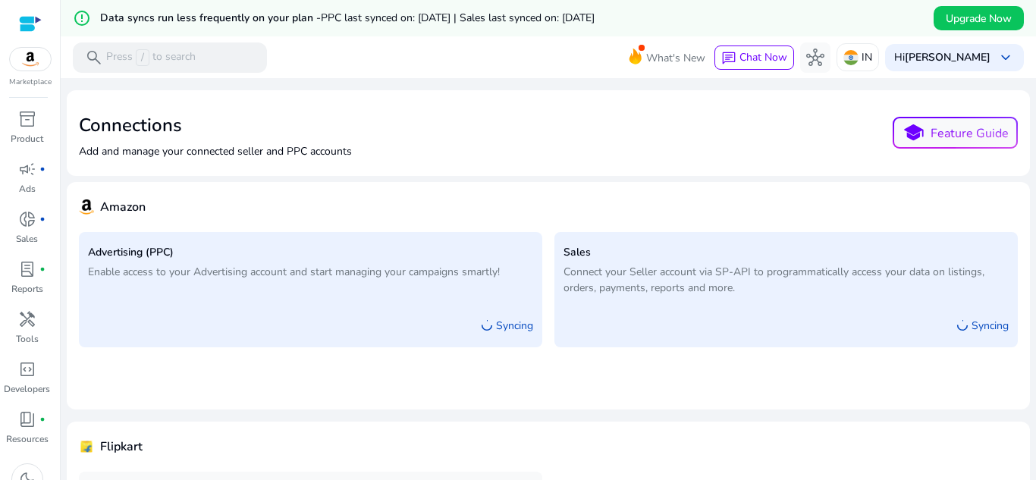
click at [27, 63] on img at bounding box center [30, 59] width 41 height 23
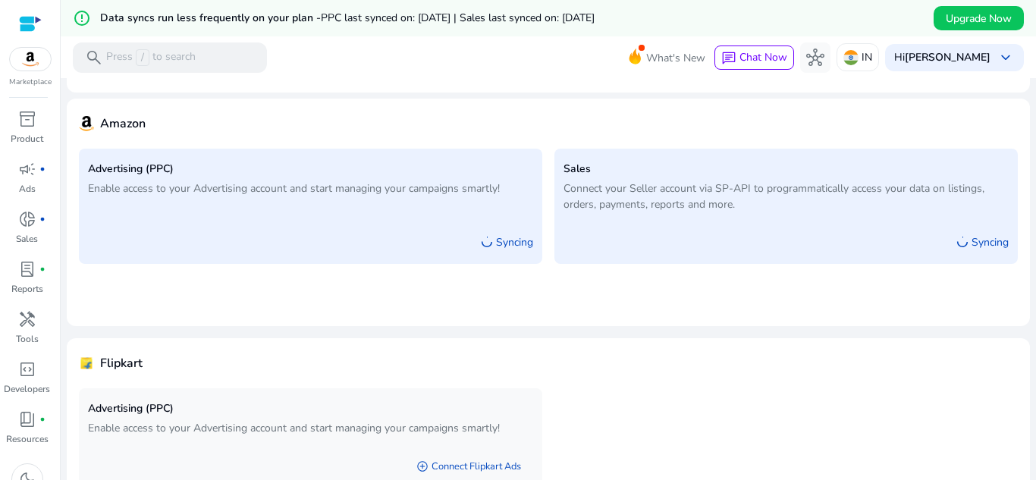
scroll to position [169, 0]
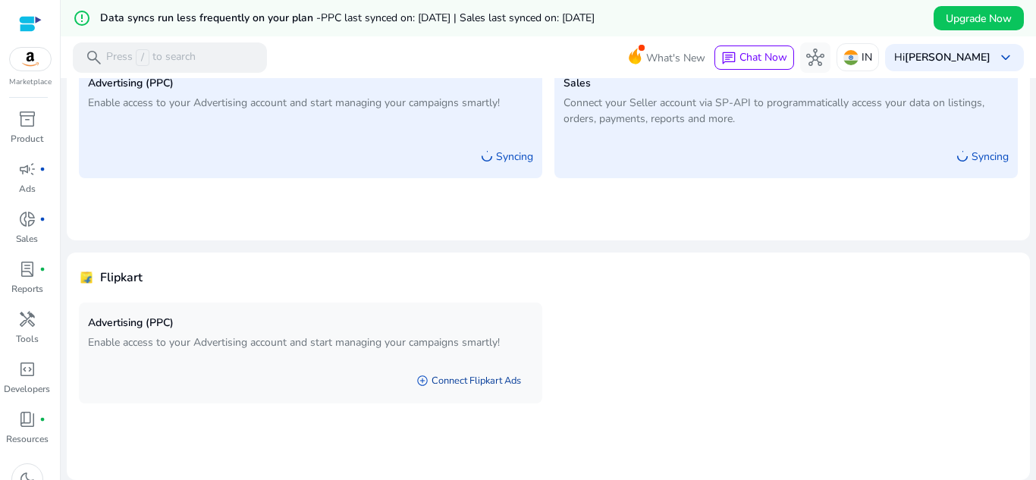
click at [450, 381] on link "add_circle Connect Flipkart Ads" at bounding box center [468, 380] width 129 height 27
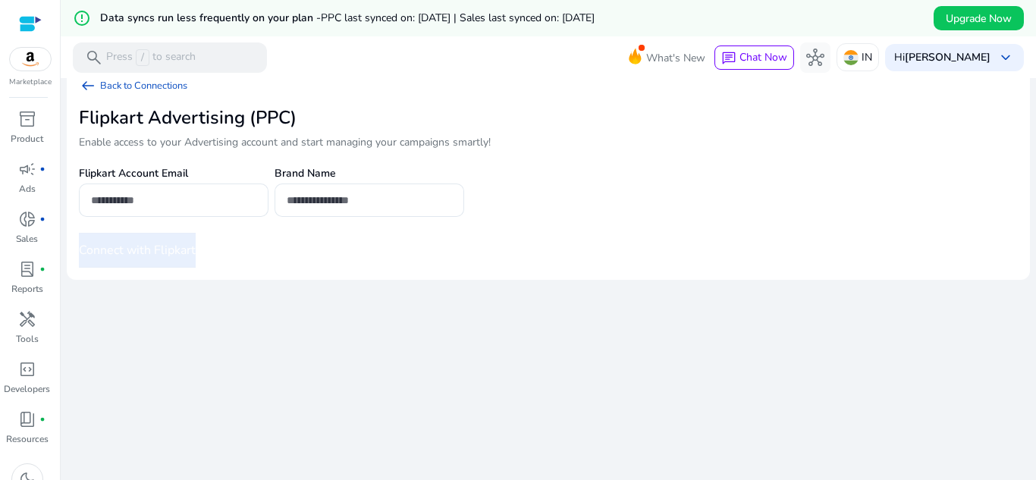
scroll to position [36, 0]
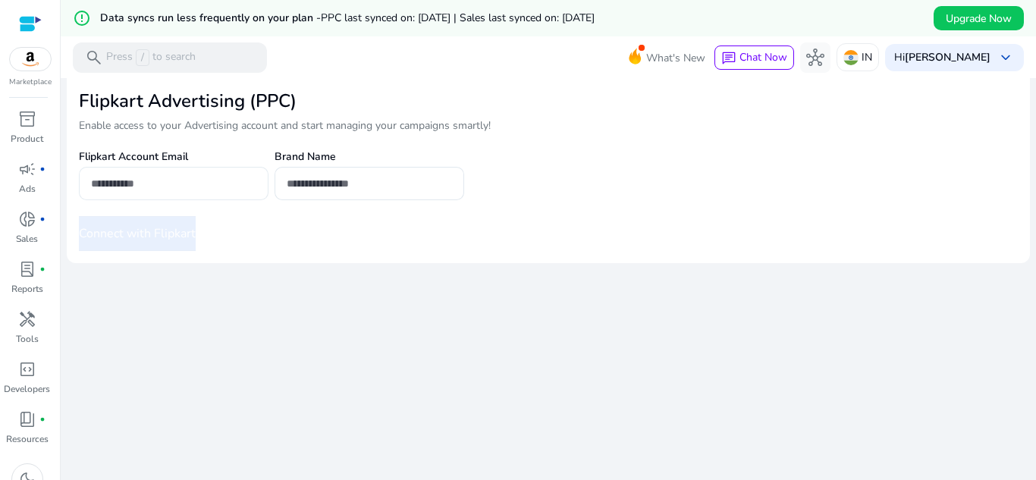
click at [177, 191] on input "email" at bounding box center [173, 183] width 165 height 17
drag, startPoint x: 176, startPoint y: 191, endPoint x: 818, endPoint y: 291, distance: 650.0
click at [818, 291] on div "We are getting things ready for you... arrow_left_alt Back to Connections Flipk…" at bounding box center [548, 261] width 963 height 438
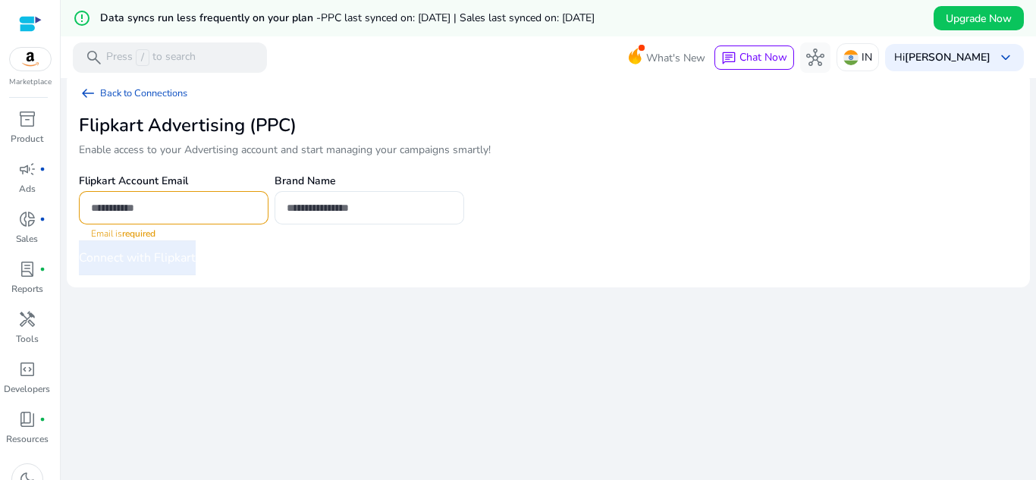
scroll to position [0, 0]
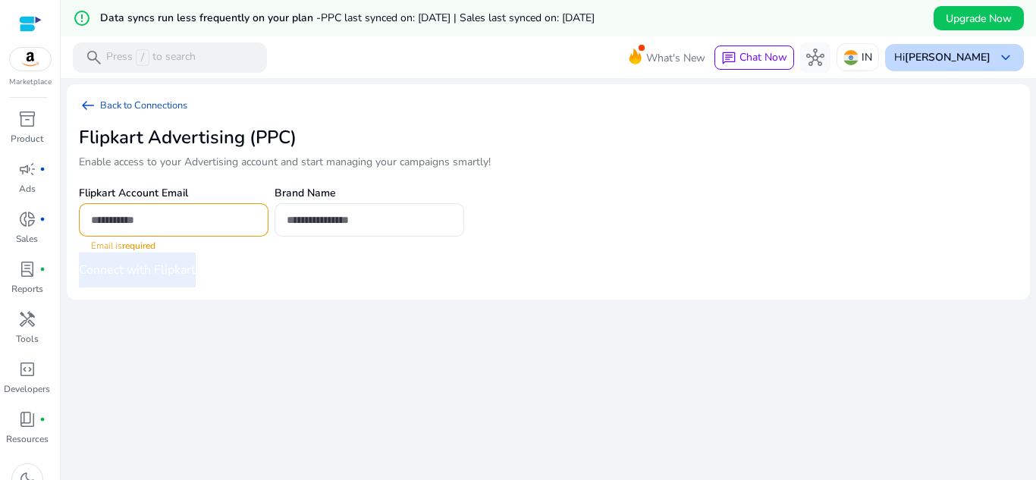
click at [968, 55] on b "[PERSON_NAME]" at bounding box center [948, 57] width 86 height 14
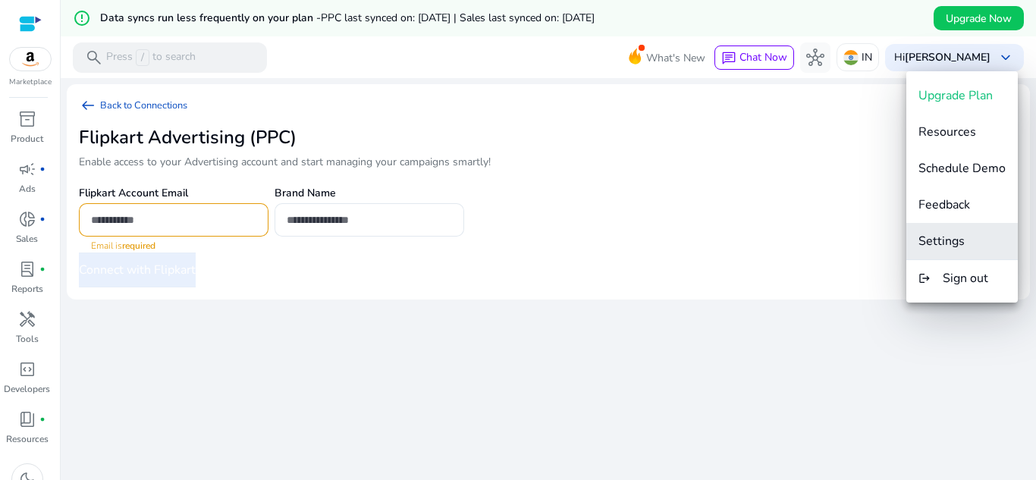
click at [943, 239] on span "Settings" at bounding box center [941, 241] width 46 height 17
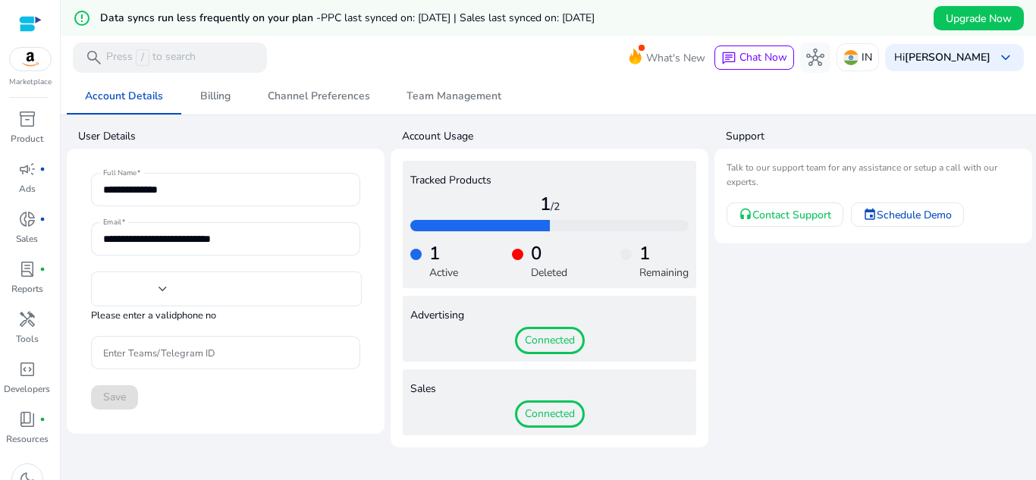
type input "***"
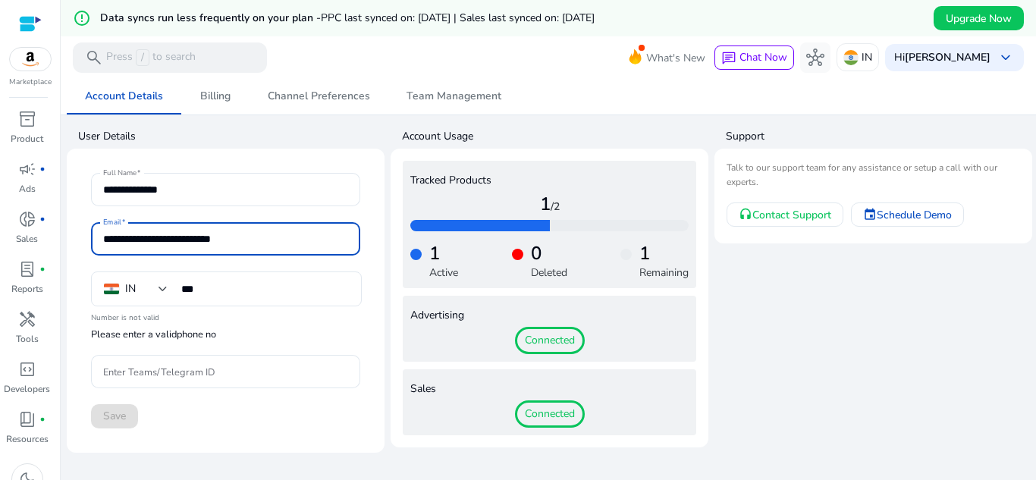
drag, startPoint x: 258, startPoint y: 243, endPoint x: 116, endPoint y: 237, distance: 142.0
click at [94, 235] on div "**********" at bounding box center [225, 238] width 269 height 33
click at [965, 55] on b "[PERSON_NAME]" at bounding box center [948, 57] width 86 height 14
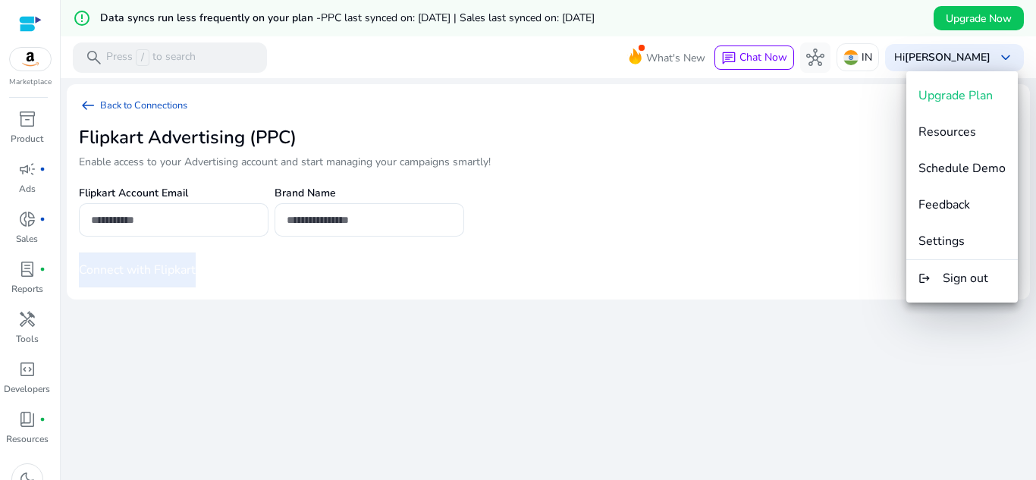
click at [148, 227] on div at bounding box center [518, 240] width 1036 height 480
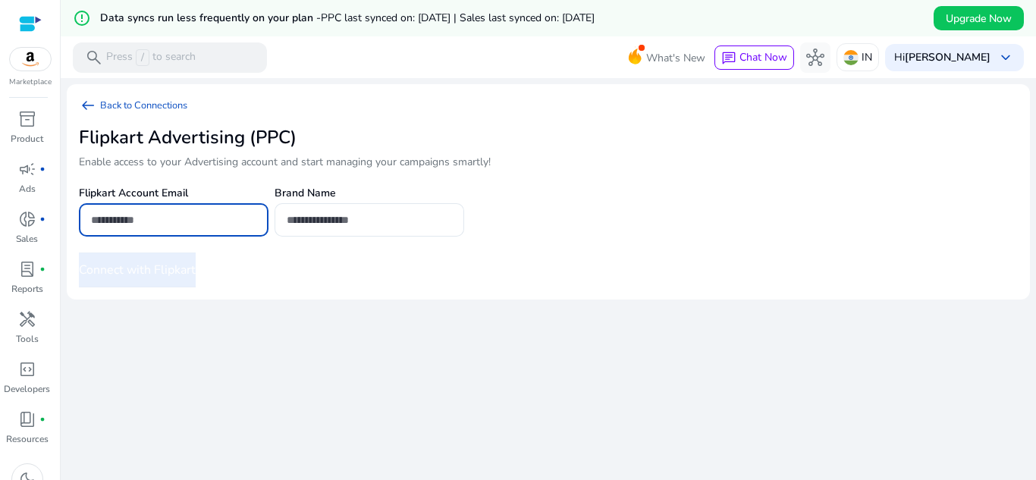
paste input "**********"
type input "**********"
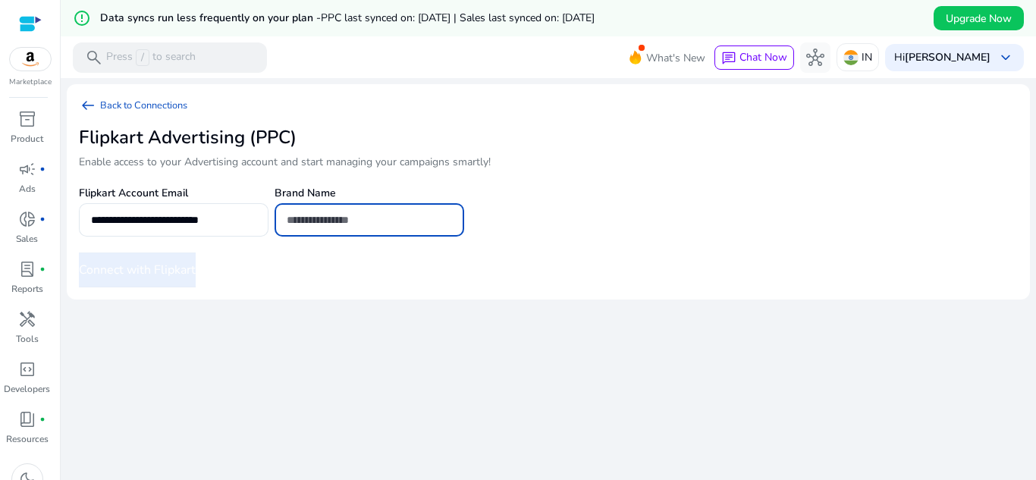
click at [288, 224] on input "text" at bounding box center [369, 220] width 165 height 17
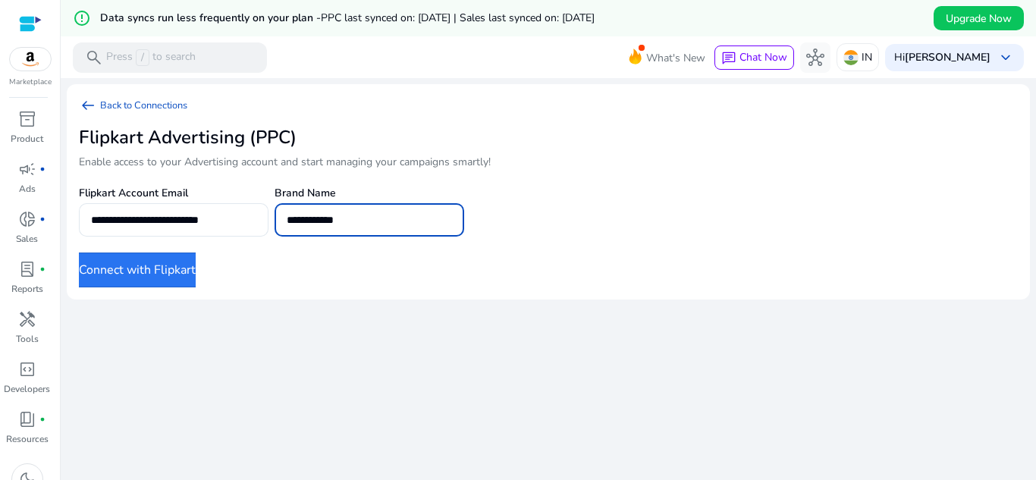
type input "**********"
click at [152, 259] on button "Connect with Flipkart" at bounding box center [137, 269] width 117 height 35
click at [190, 271] on button "Connect with Flipkart" at bounding box center [137, 269] width 117 height 35
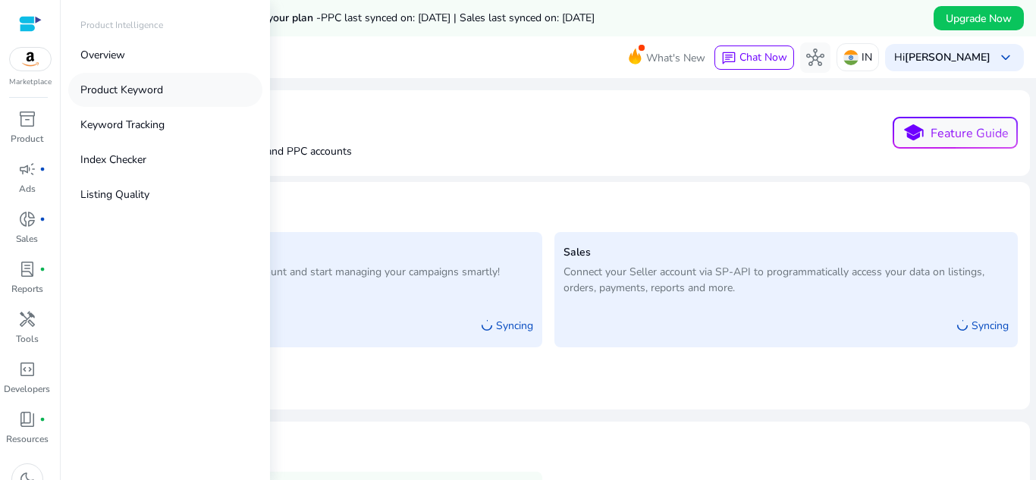
click at [108, 91] on p "Product Keyword" at bounding box center [121, 90] width 83 height 16
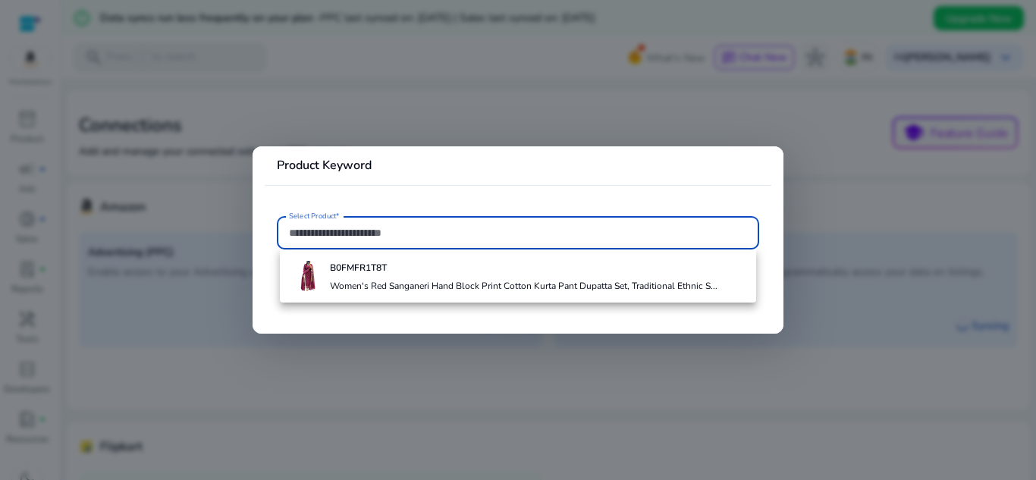
click at [396, 288] on h4 "Women's Red Sanganeri Hand Block Print Cotton Kurta Pant Dupatta Set, Tradition…" at bounding box center [523, 286] width 387 height 12
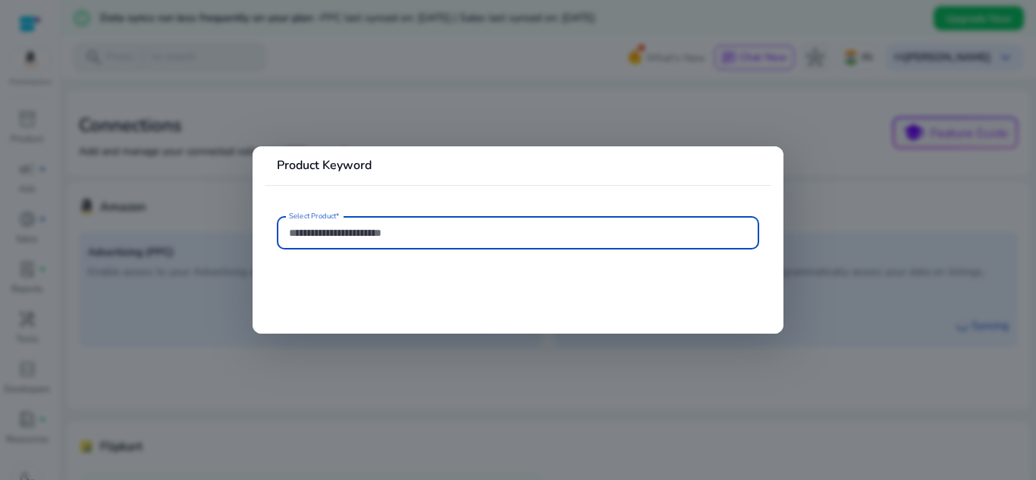
type input "**********"
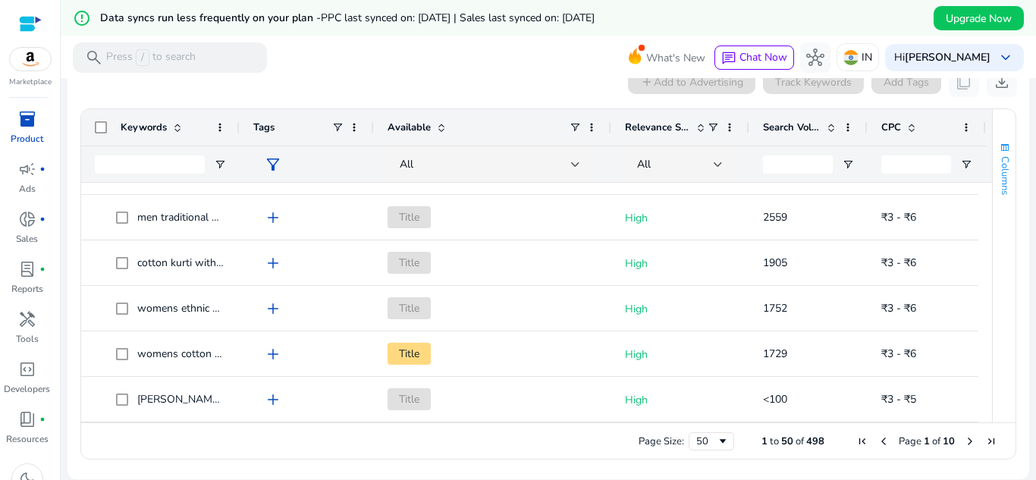
click at [998, 165] on span "Columns" at bounding box center [1005, 175] width 14 height 39
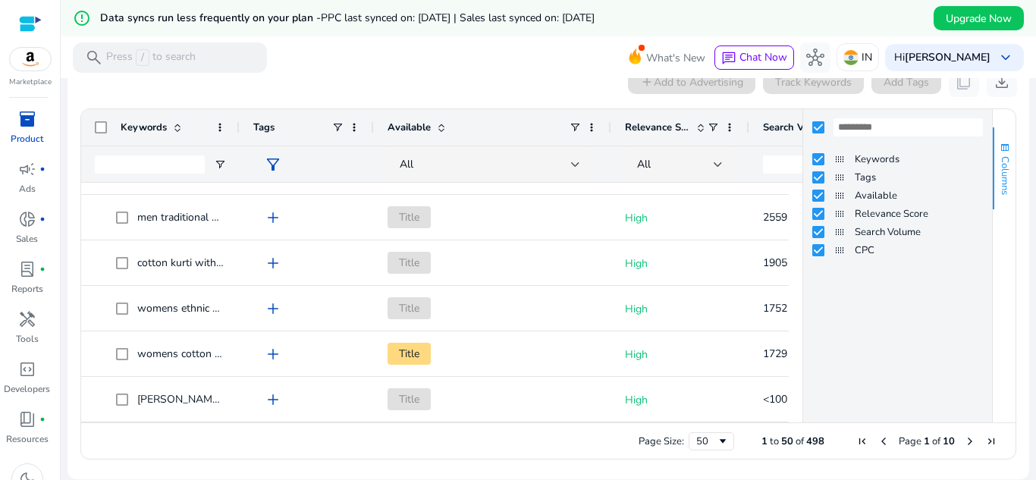
click at [998, 182] on span "Columns" at bounding box center [1005, 175] width 14 height 39
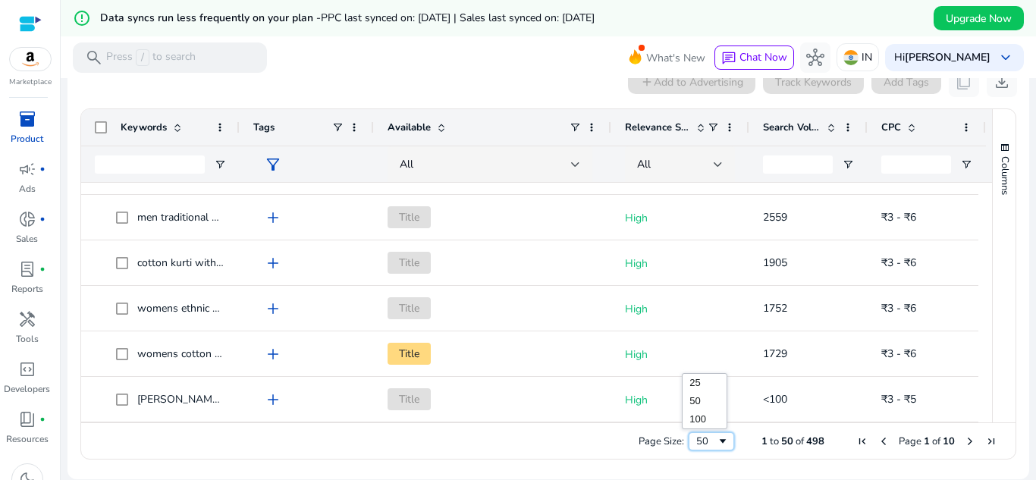
click at [704, 445] on div "50" at bounding box center [706, 441] width 20 height 14
click at [8, 226] on div "donut_small fiber_manual_record" at bounding box center [27, 219] width 42 height 24
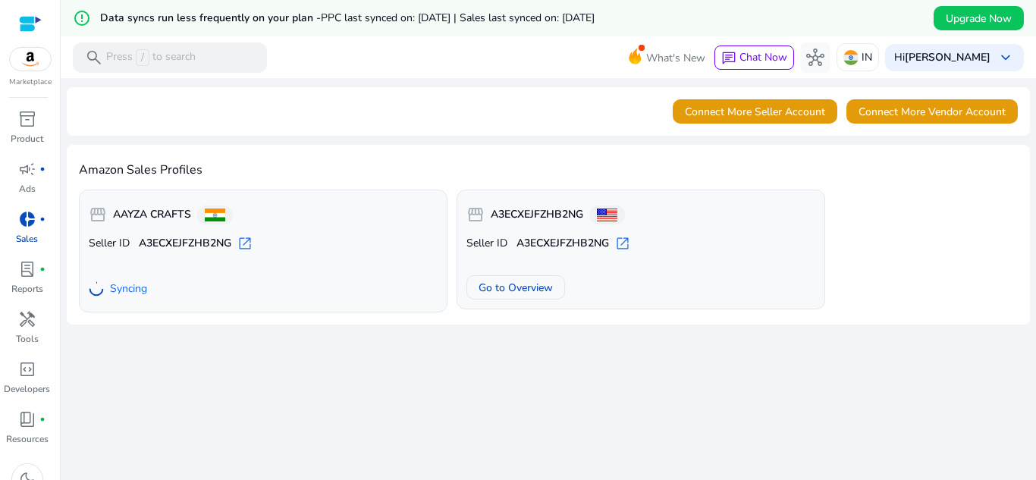
click at [623, 246] on span "open_in_new" at bounding box center [622, 243] width 15 height 15
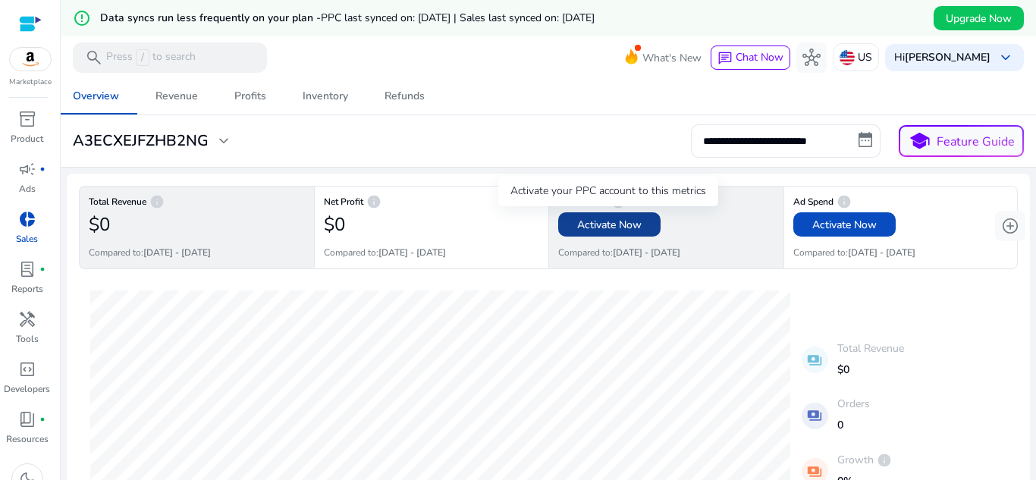
click at [589, 222] on span "Activate Now" at bounding box center [609, 225] width 64 height 16
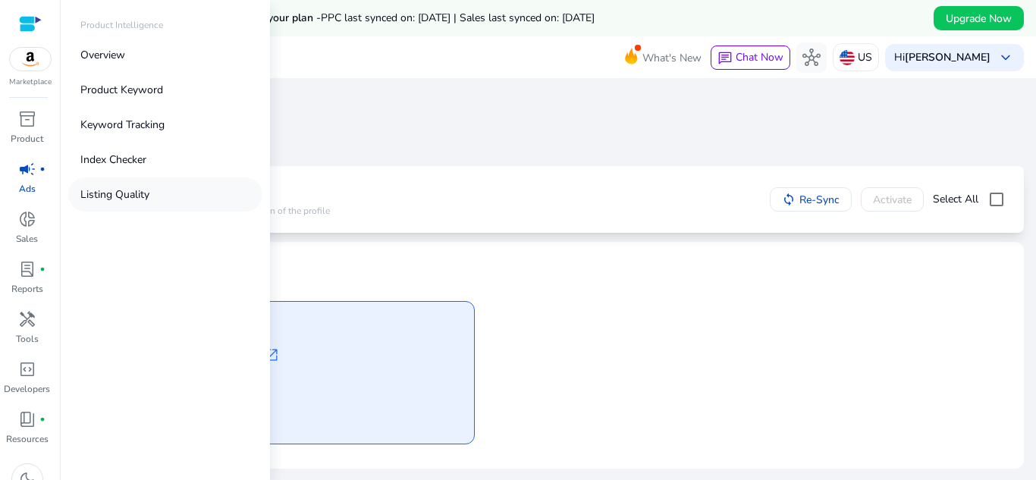
click at [133, 183] on link "Listing Quality" at bounding box center [165, 194] width 194 height 34
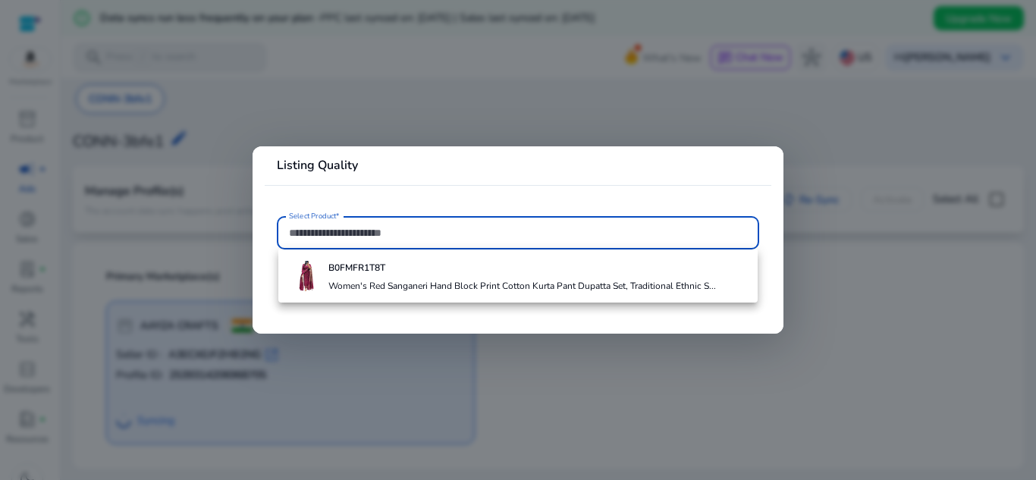
click at [597, 322] on mat-card "Listing Quality Select Product*" at bounding box center [517, 239] width 531 height 187
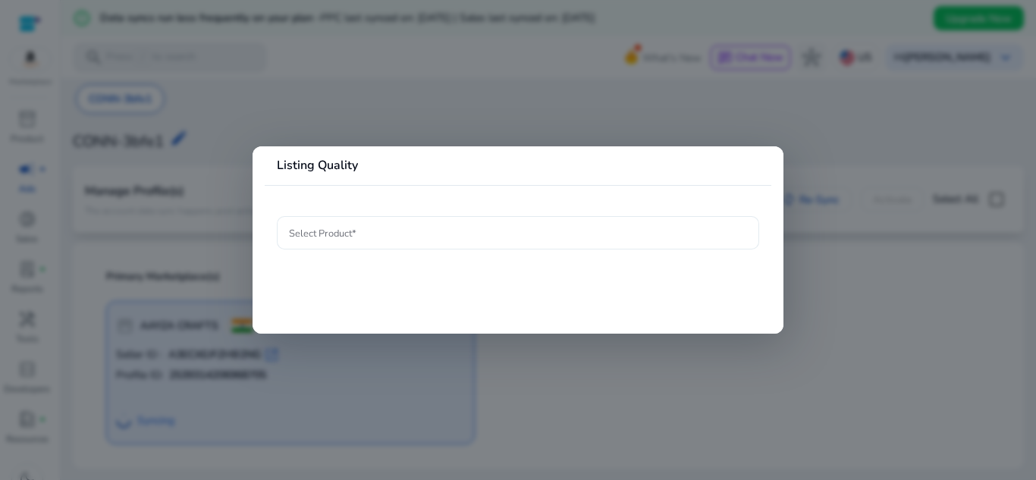
click at [481, 249] on div at bounding box center [518, 232] width 458 height 33
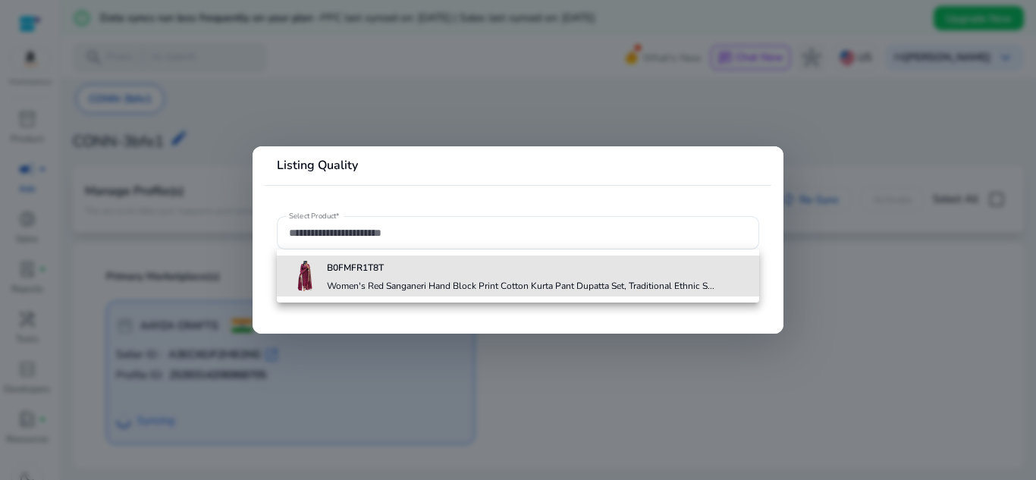
click at [479, 271] on h4 "B0FMFR1T8T" at bounding box center [520, 268] width 387 height 12
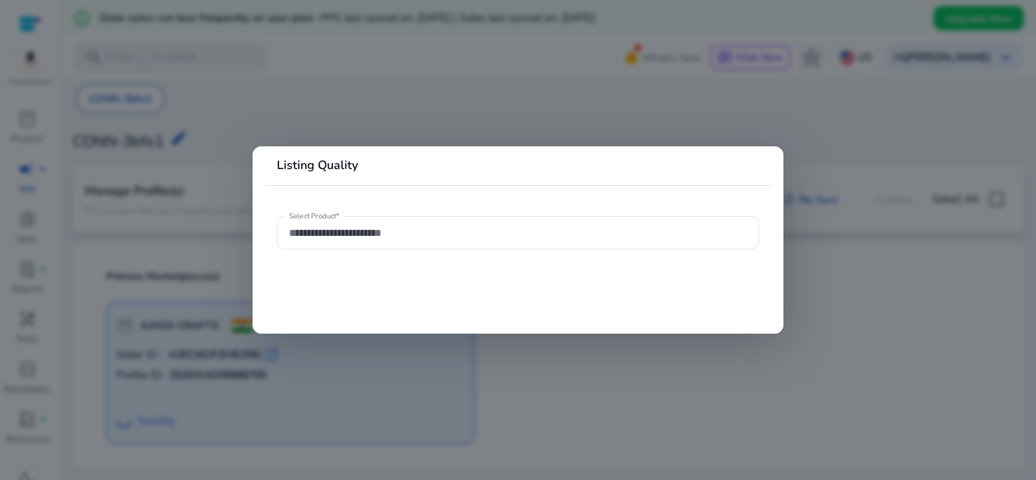
type input "**********"
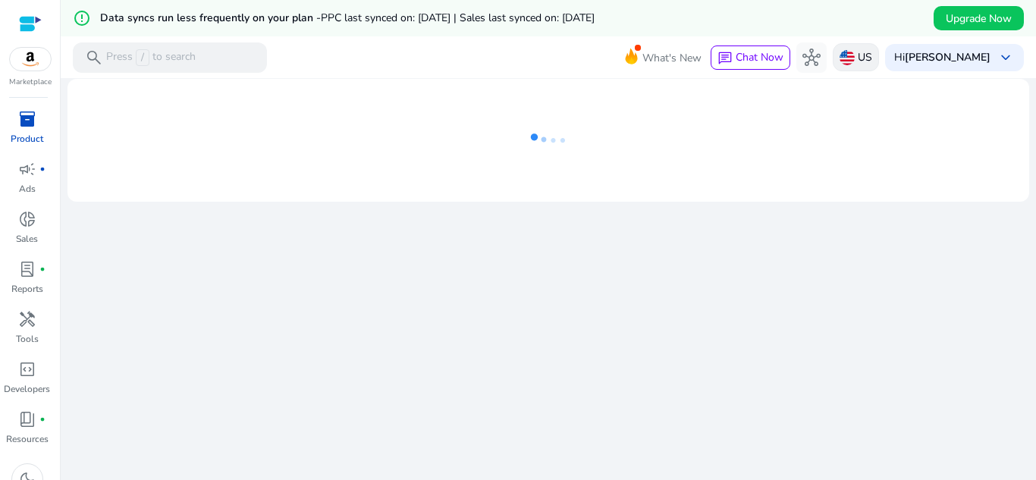
click at [844, 58] on img at bounding box center [846, 57] width 15 height 15
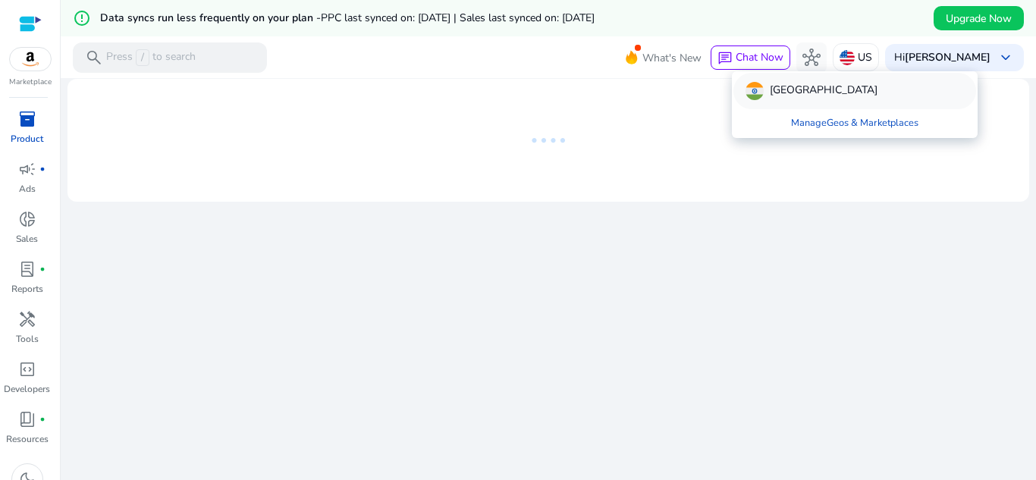
click at [779, 95] on p "[GEOGRAPHIC_DATA]" at bounding box center [824, 91] width 108 height 18
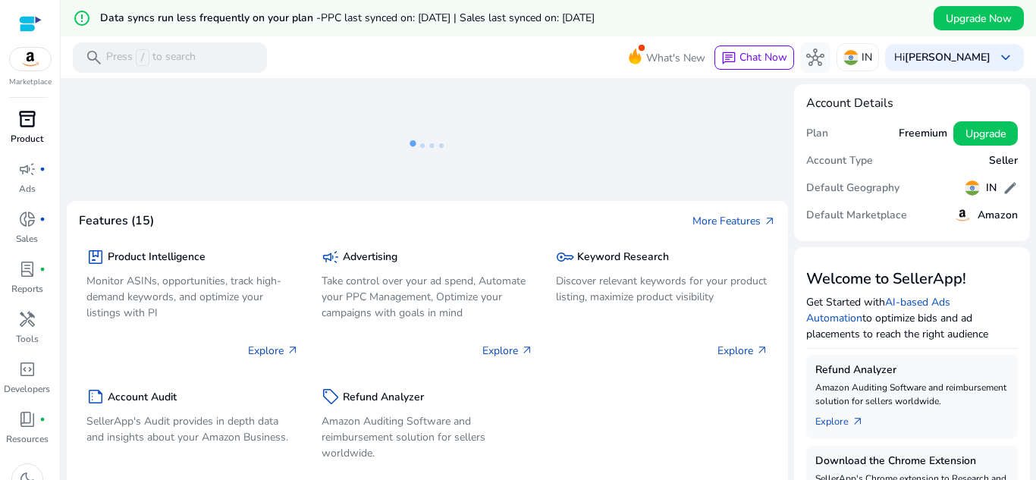
drag, startPoint x: 29, startPoint y: 136, endPoint x: 52, endPoint y: 154, distance: 29.1
click at [29, 136] on p "Product" at bounding box center [27, 139] width 33 height 14
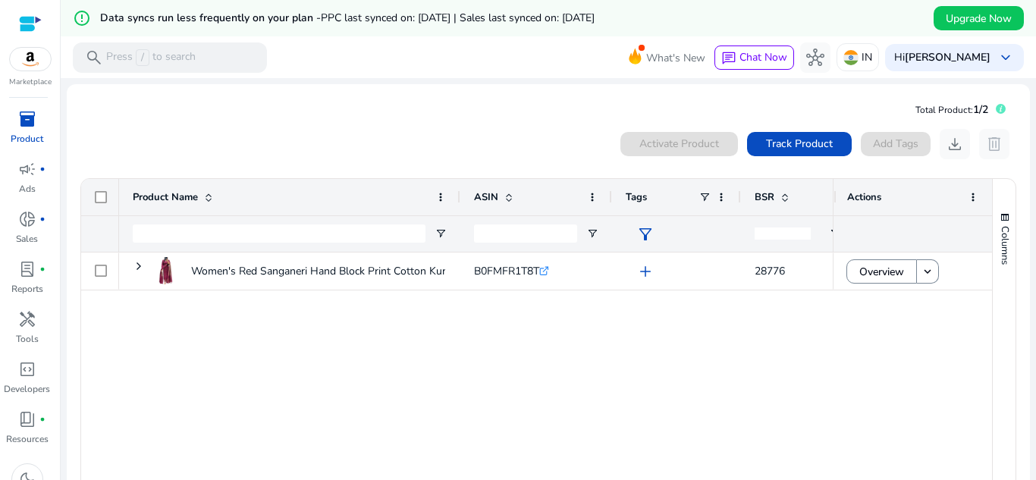
drag, startPoint x: 449, startPoint y: 406, endPoint x: 556, endPoint y: 378, distance: 110.5
click at [450, 406] on div "Women's Red Sanganeri Hand Block Print Cotton Kurta Pant Dupatta... B0FMFR1T8T …" at bounding box center [476, 369] width 714 height 234
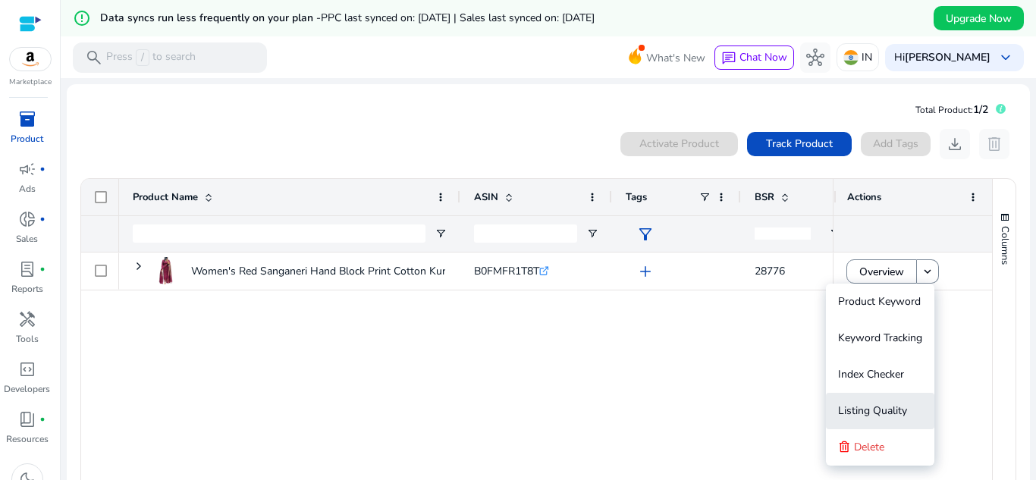
click at [879, 416] on span "Listing Quality" at bounding box center [872, 410] width 69 height 14
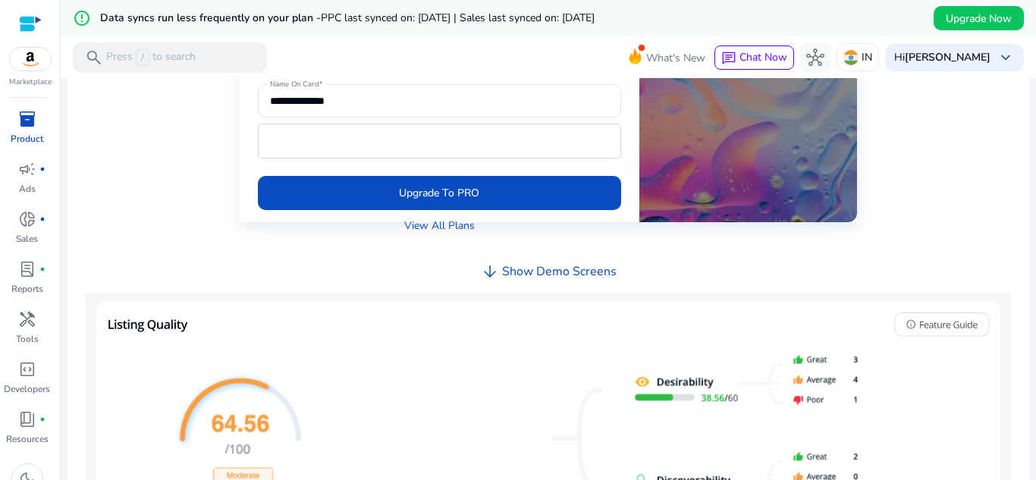
scroll to position [372, 0]
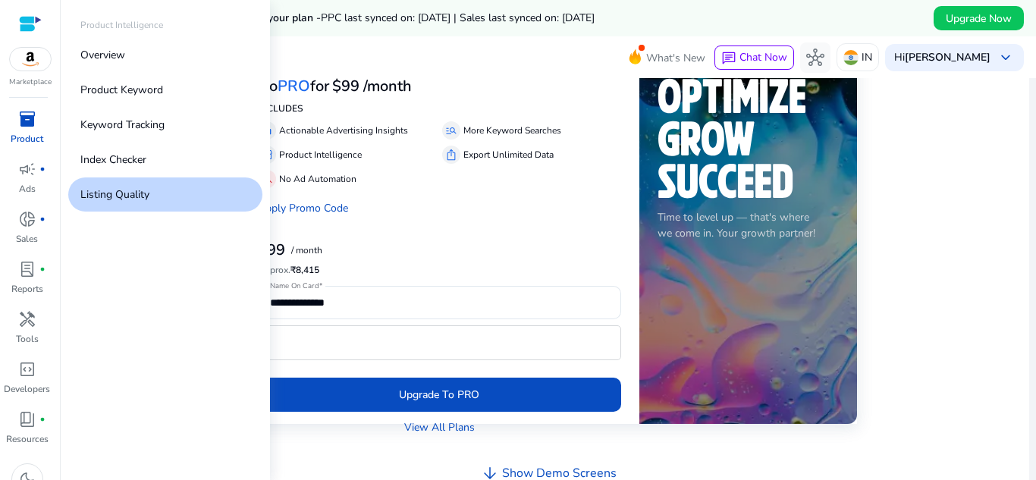
click at [23, 152] on link "inventory_2 Product" at bounding box center [27, 132] width 54 height 50
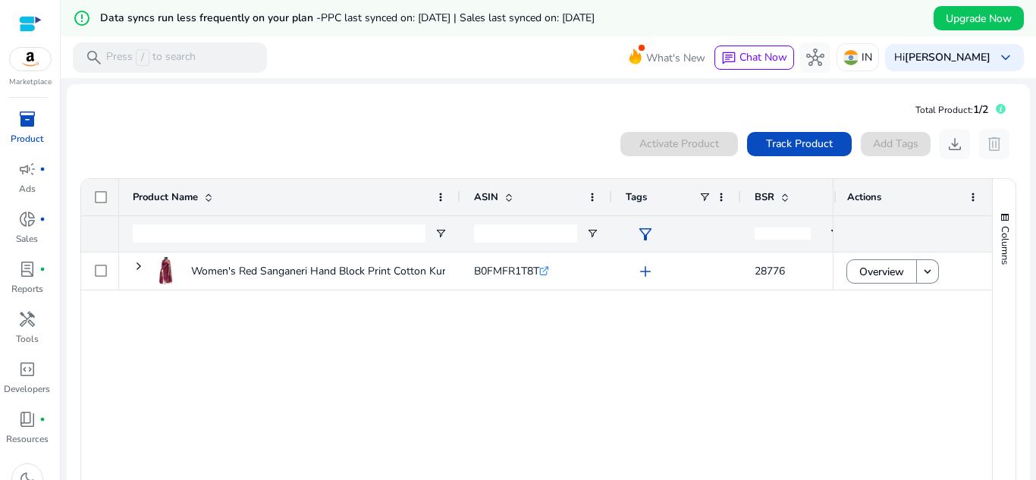
click at [30, 27] on div at bounding box center [30, 23] width 23 height 17
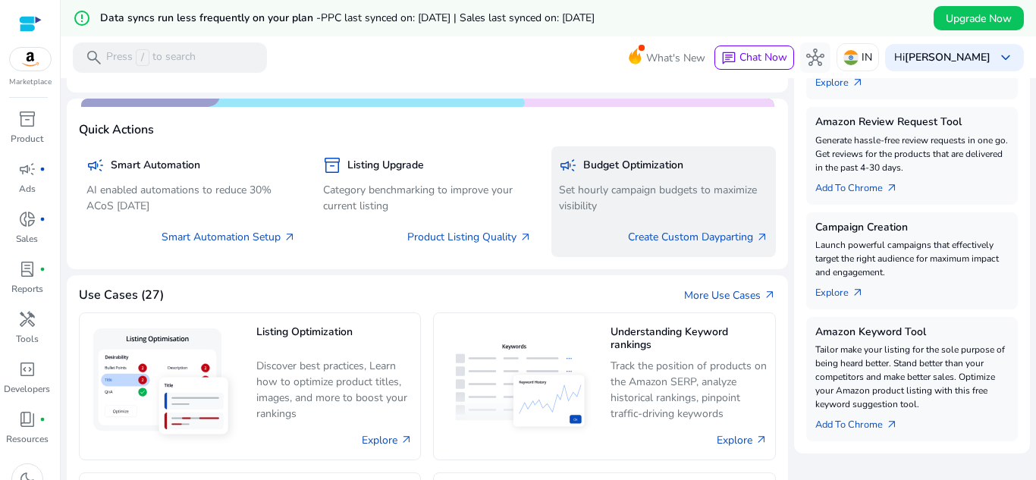
scroll to position [455, 0]
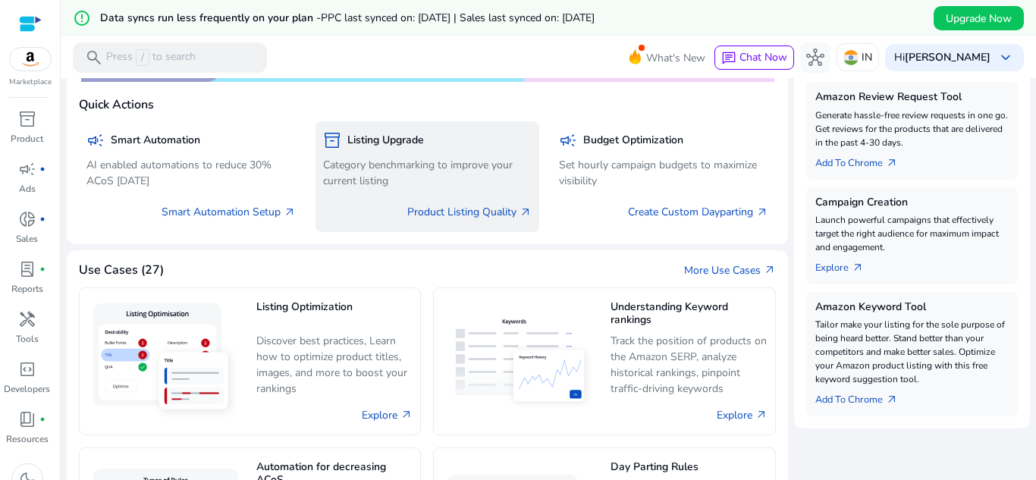
click at [440, 162] on p "Category benchmarking to improve your current listing" at bounding box center [427, 173] width 209 height 32
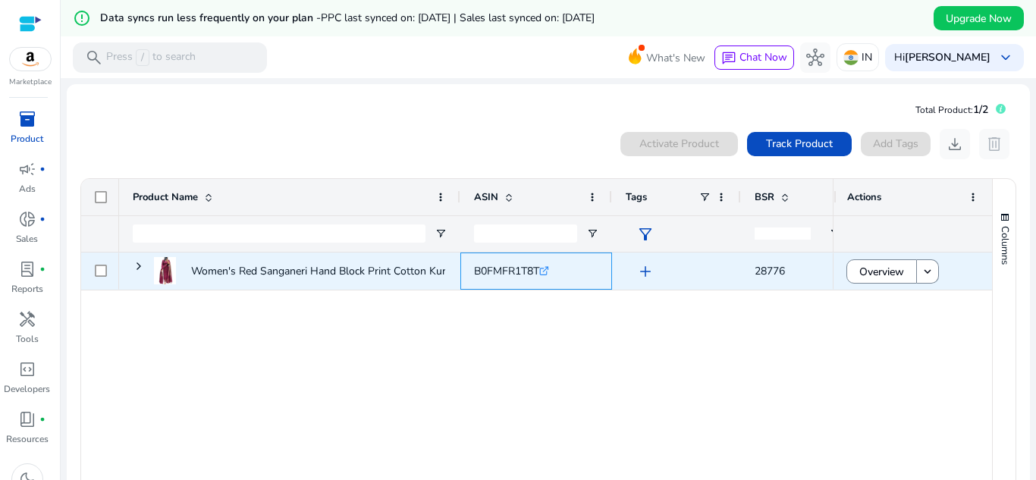
click at [546, 272] on icon ".st0{fill:#2c8af8}" at bounding box center [544, 271] width 10 height 10
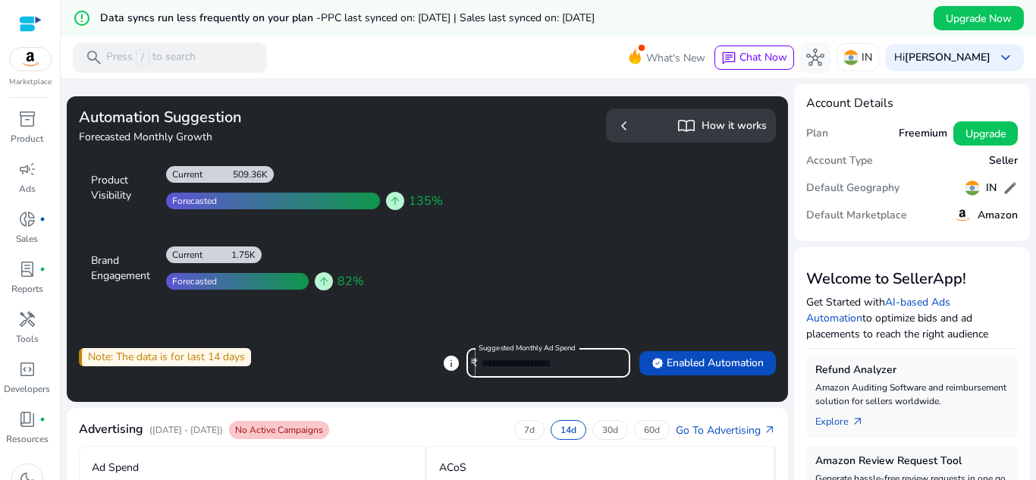
drag, startPoint x: 569, startPoint y: 360, endPoint x: 473, endPoint y: 366, distance: 96.5
click at [473, 366] on div "Suggested Monthly Ad Spend ₹ *****" at bounding box center [542, 363] width 152 height 30
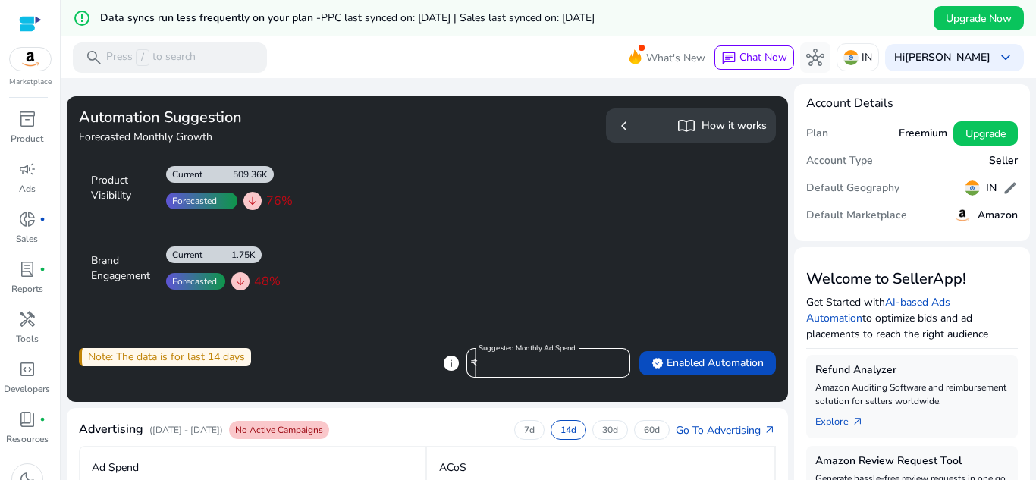
click at [556, 262] on app-sa-how-it-works-cta "chevron_left import_contacts How it works" at bounding box center [604, 221] width 342 height 227
click at [534, 353] on mat-label "Suggested Monthly Ad Spend" at bounding box center [526, 348] width 97 height 11
click at [534, 355] on input "**" at bounding box center [549, 363] width 136 height 17
type input "*"
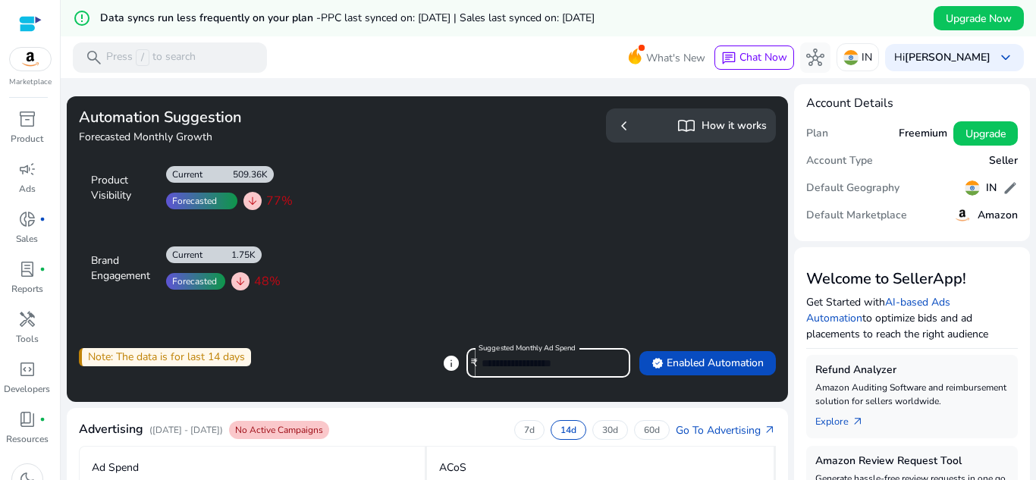
type input "*"
click at [548, 271] on app-sa-how-it-works-cta "chevron_left import_contacts How it works" at bounding box center [604, 221] width 342 height 227
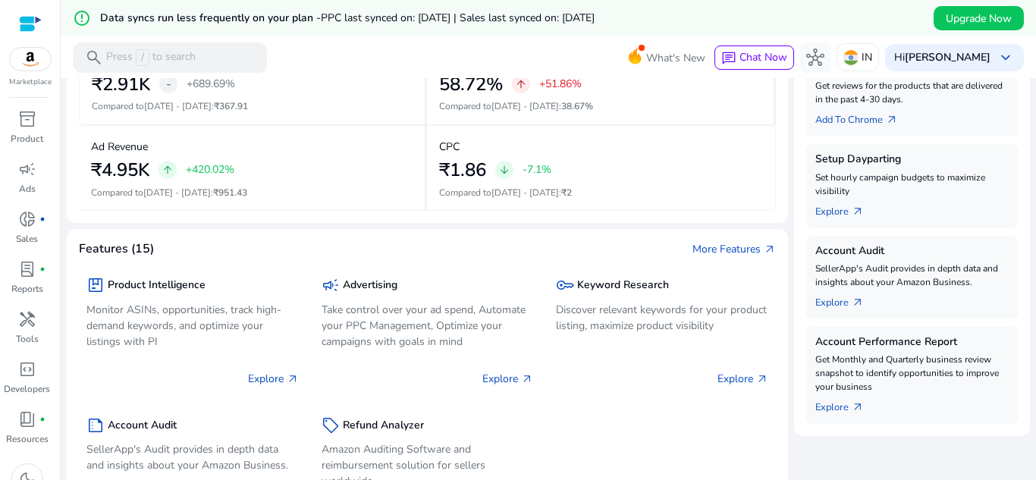
scroll to position [227, 0]
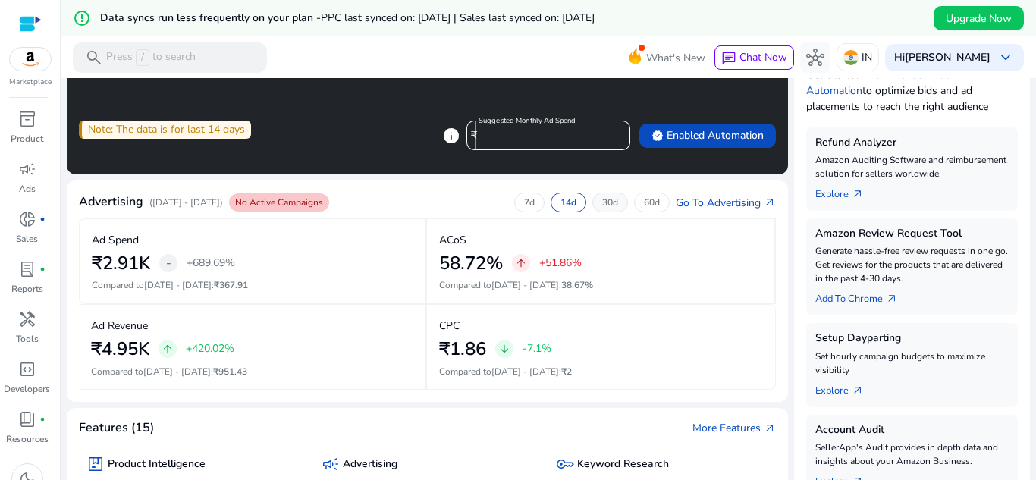
click at [602, 206] on p "30d" at bounding box center [610, 202] width 16 height 12
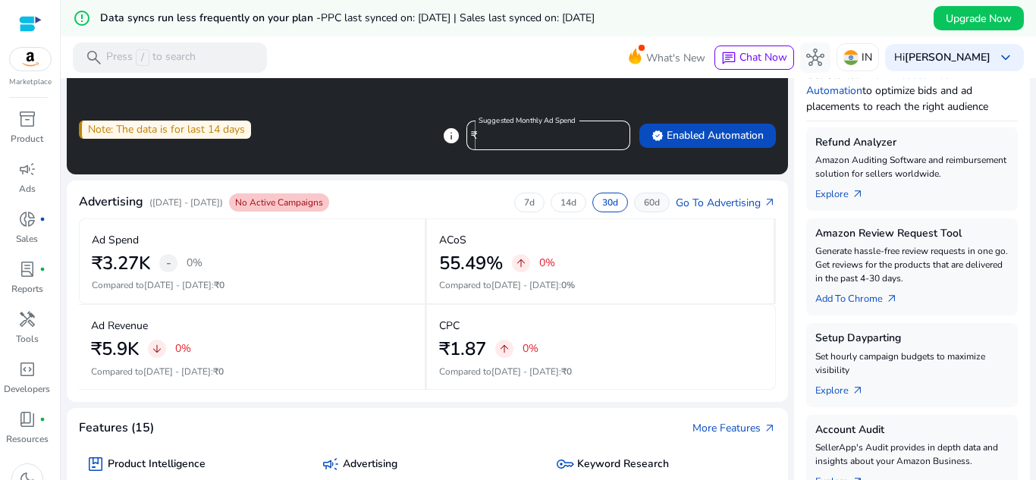
click at [644, 202] on p "60d" at bounding box center [652, 202] width 16 height 12
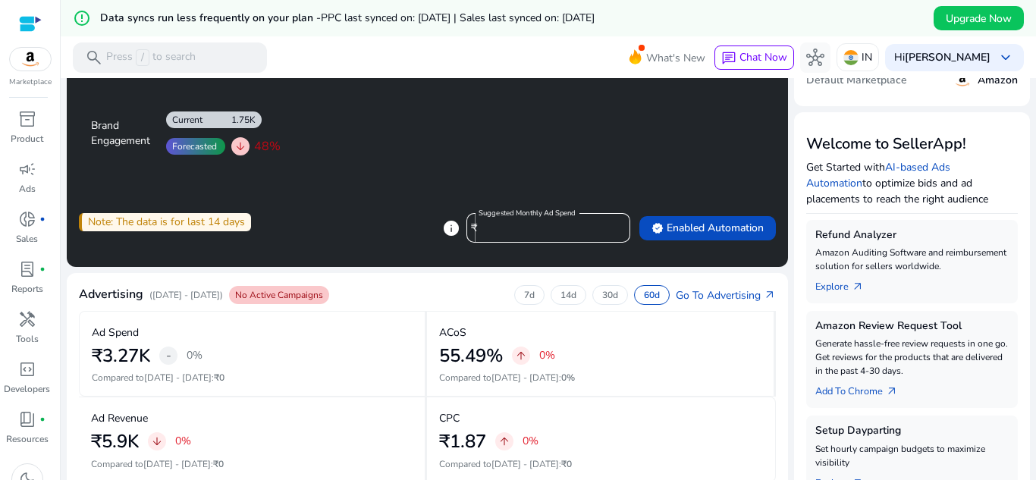
scroll to position [0, 0]
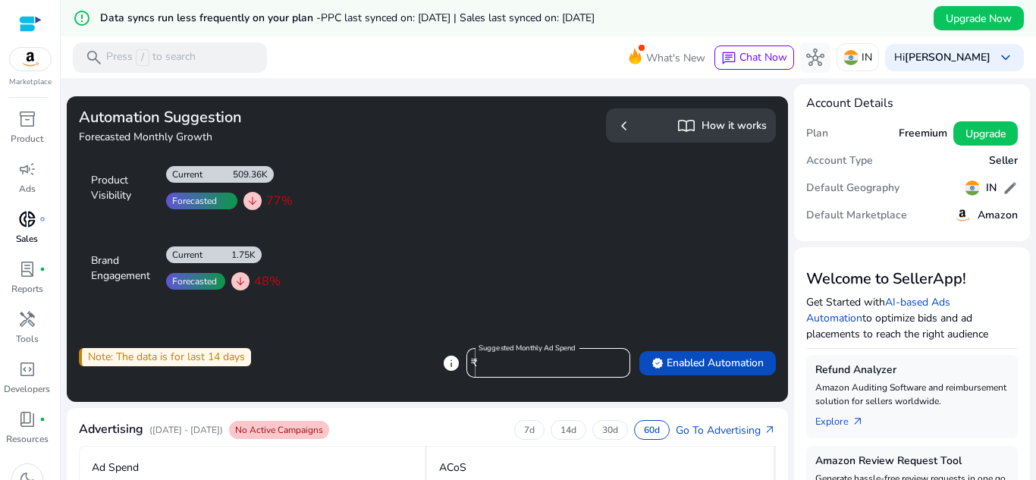
click at [29, 236] on p "Sales" at bounding box center [27, 239] width 22 height 14
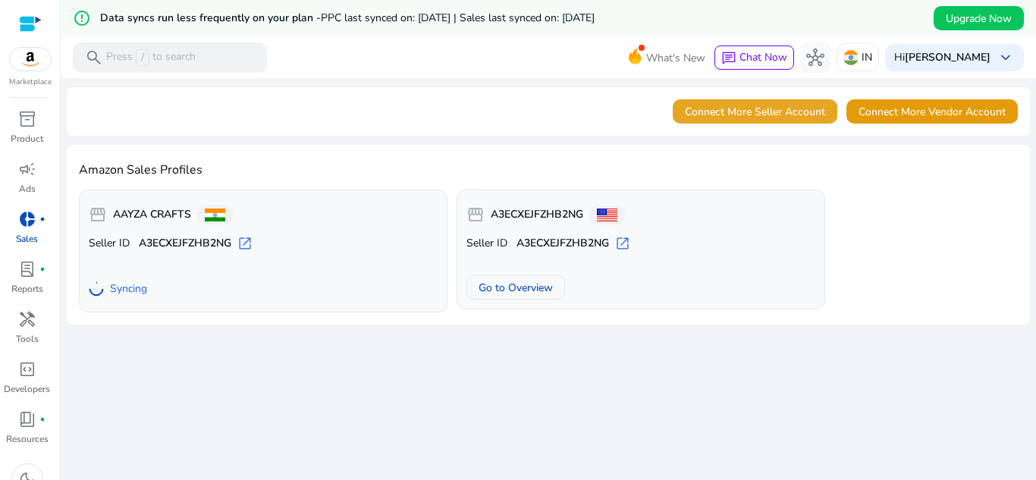
click at [799, 104] on button "Connect More Seller Account" at bounding box center [755, 111] width 165 height 24
